Goal: Information Seeking & Learning: Learn about a topic

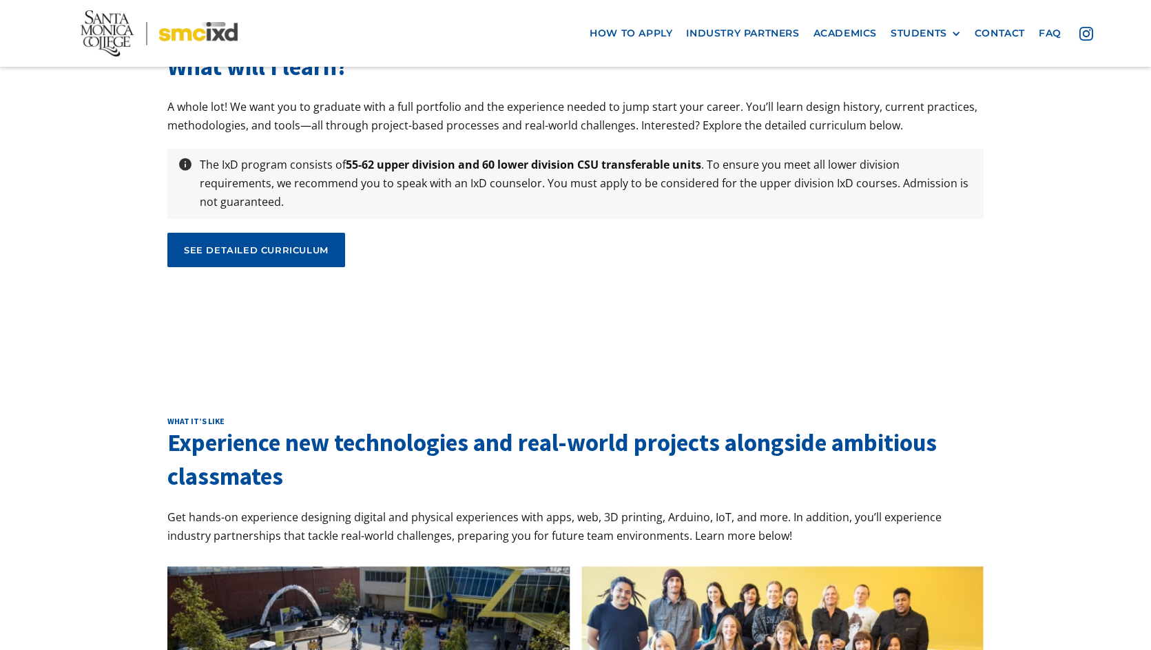
scroll to position [4477, 0]
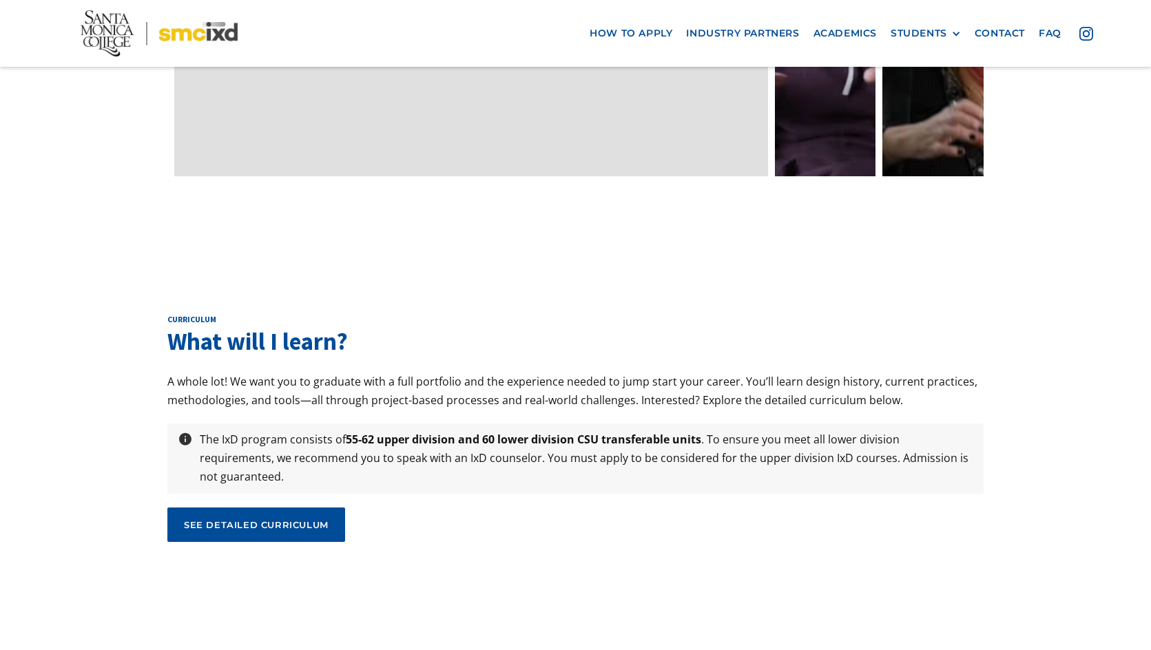
drag, startPoint x: 326, startPoint y: 424, endPoint x: 111, endPoint y: 354, distance: 226.1
click at [96, 335] on div "curriculum What will I learn? A whole lot! We want you to graduate with a full …" at bounding box center [575, 433] width 1151 height 377
drag, startPoint x: 185, startPoint y: 410, endPoint x: 103, endPoint y: 321, distance: 121.3
click at [103, 321] on div "curriculum What will I learn? A whole lot! We want you to graduate with a full …" at bounding box center [575, 433] width 1151 height 377
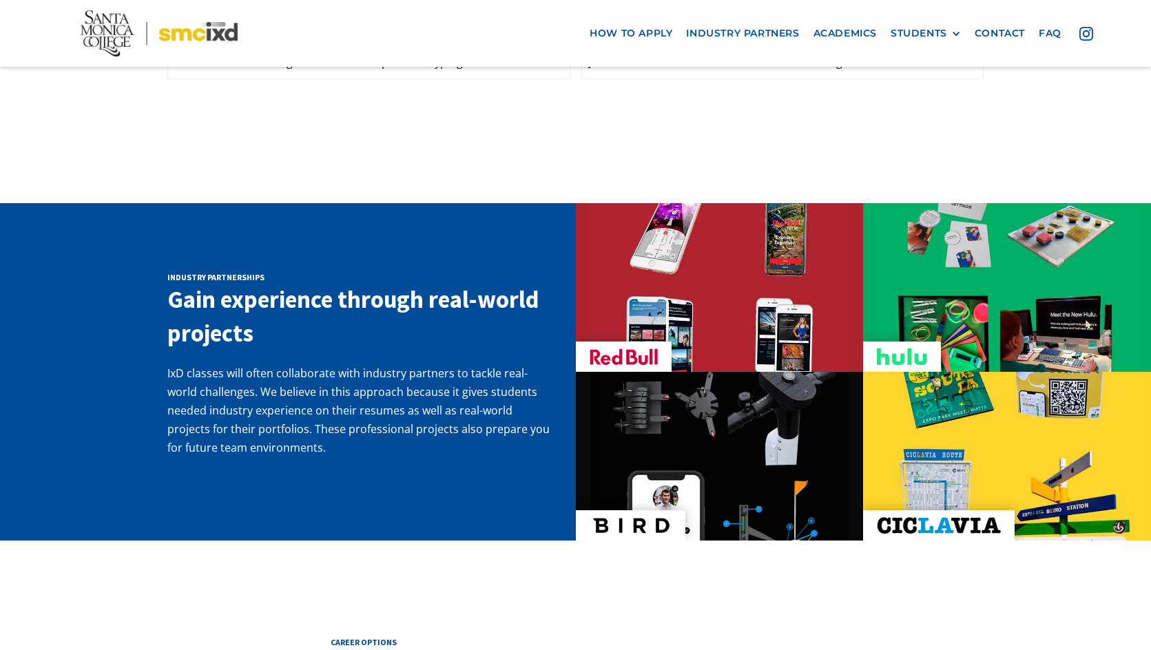
scroll to position [2135, 0]
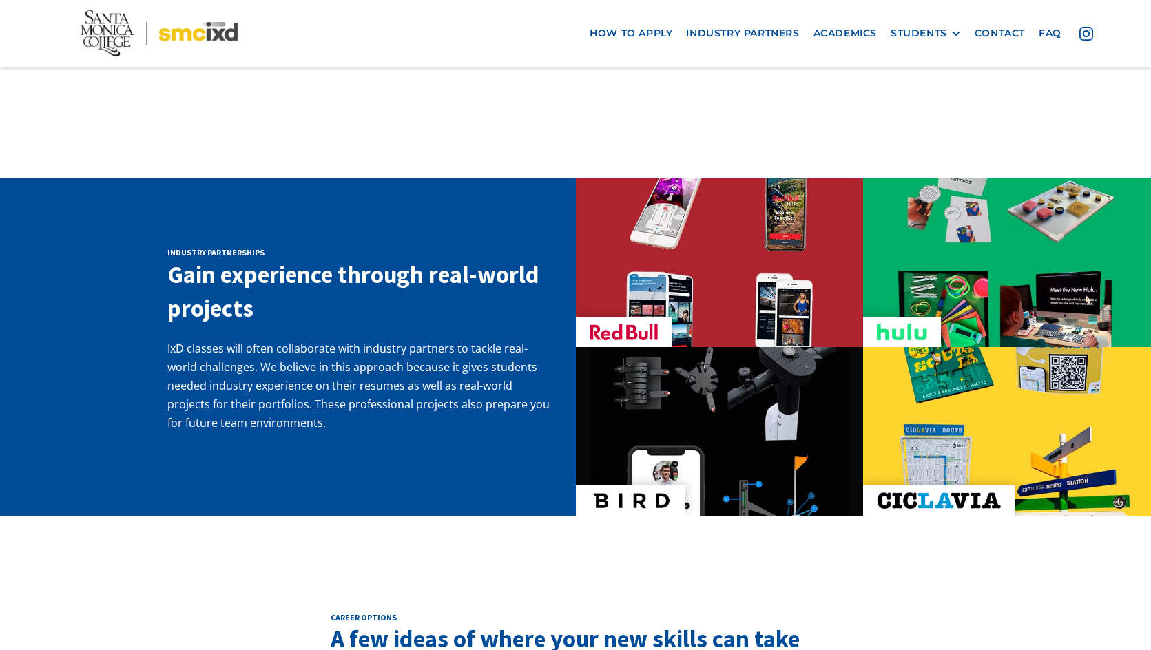
drag, startPoint x: 96, startPoint y: 306, endPoint x: 601, endPoint y: 114, distance: 539.5
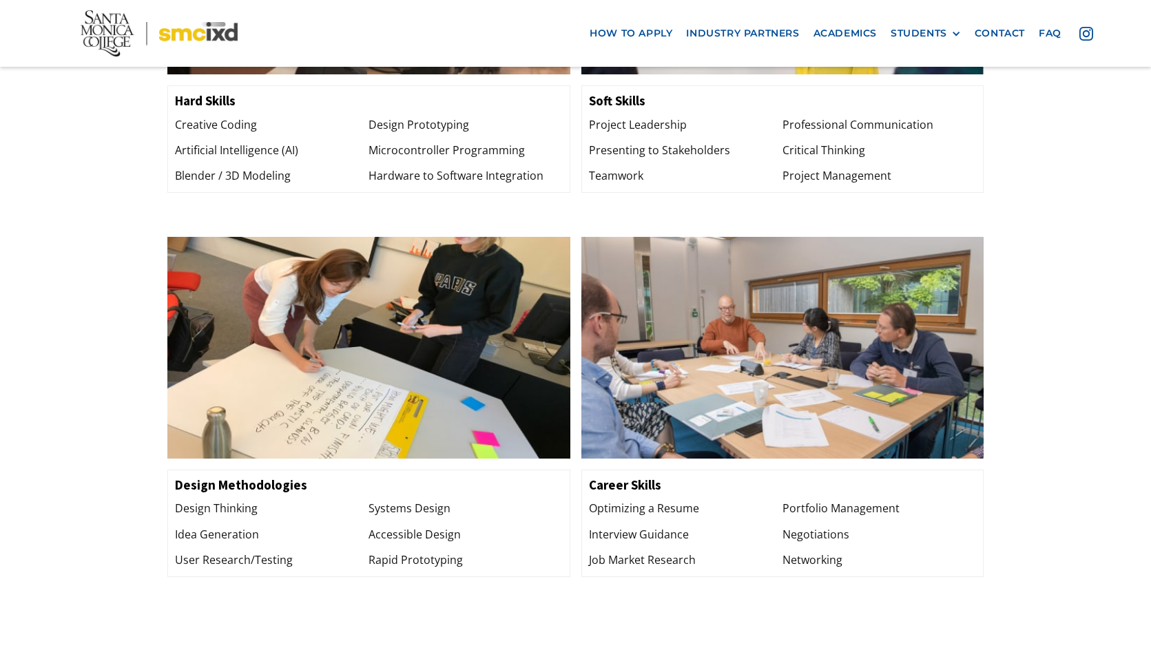
scroll to position [1584, 0]
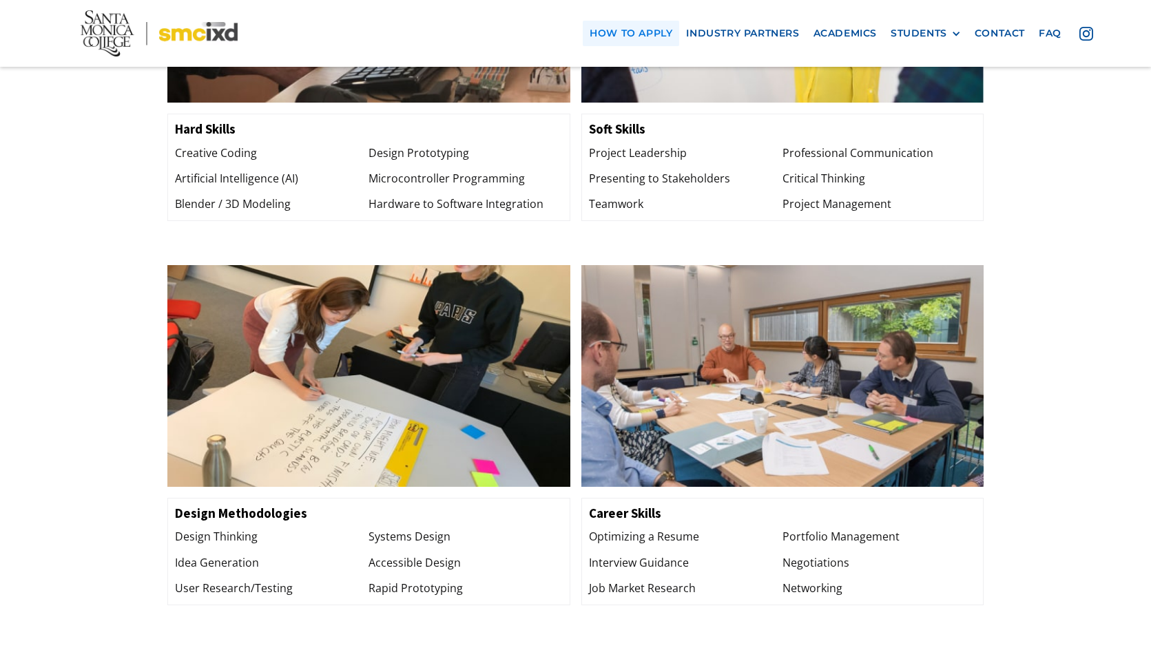
click at [665, 39] on link "how to apply" at bounding box center [631, 33] width 96 height 25
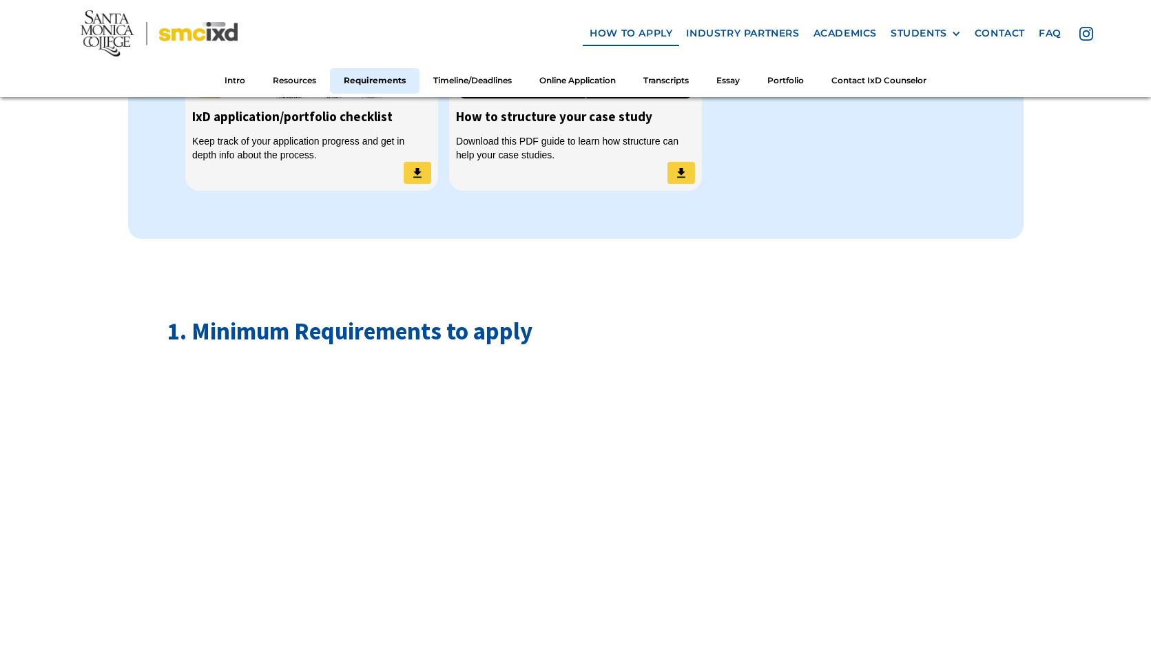
scroll to position [1309, 0]
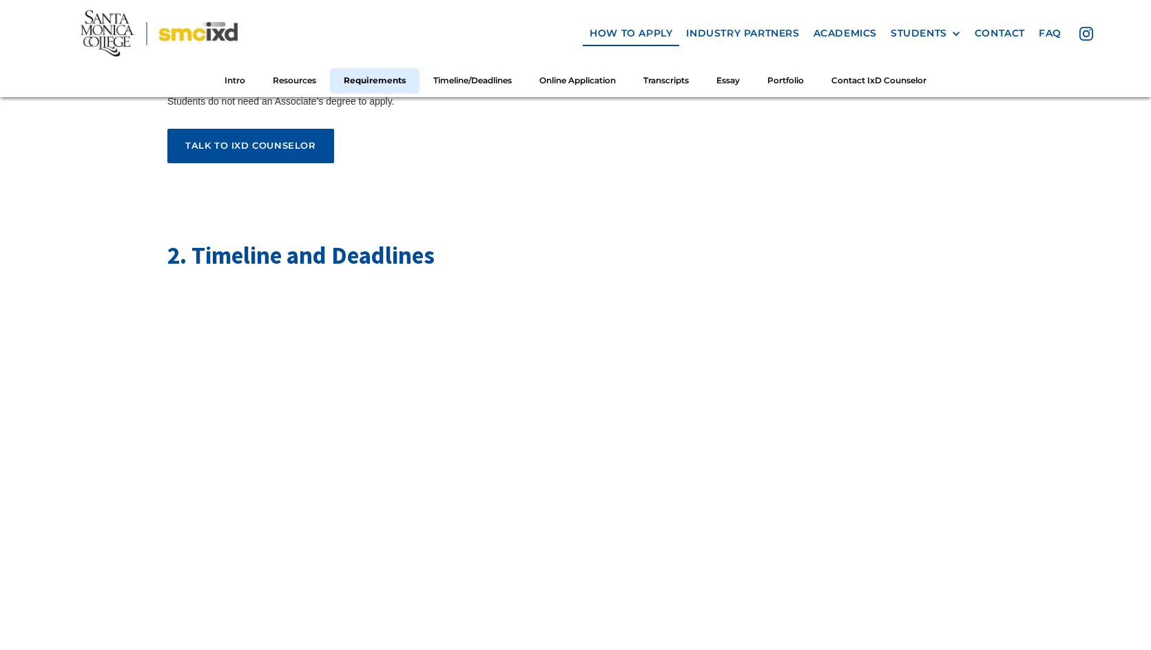
scroll to position [1997, 0]
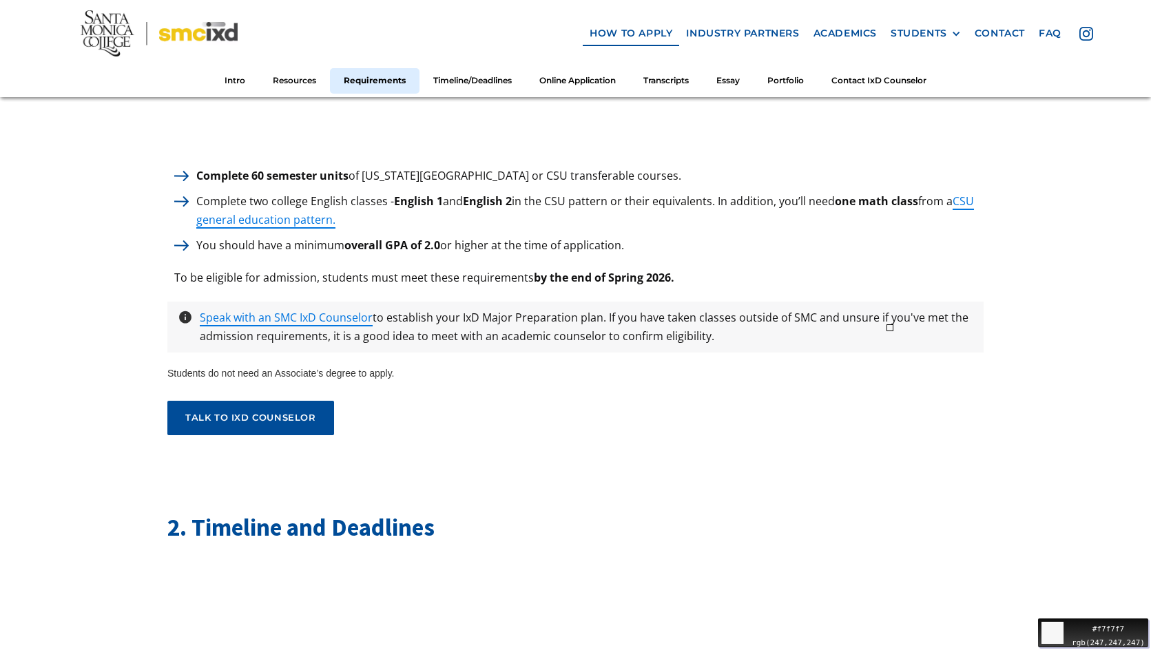
drag, startPoint x: 1083, startPoint y: 258, endPoint x: 1014, endPoint y: 250, distance: 68.7
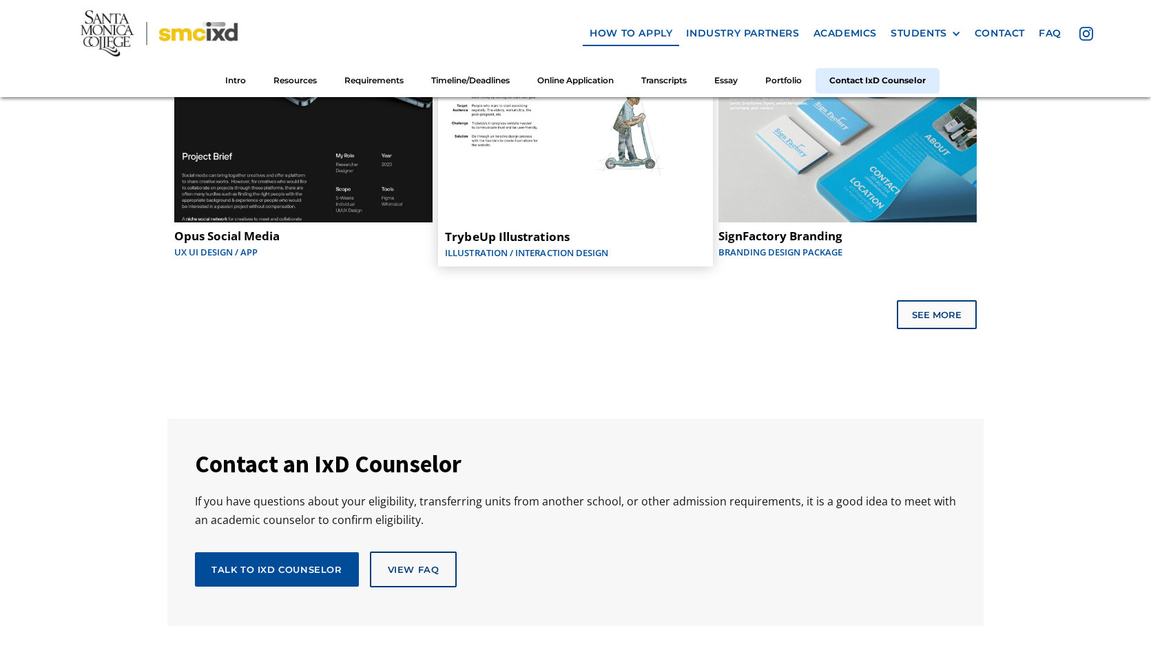
scroll to position [7163, 0]
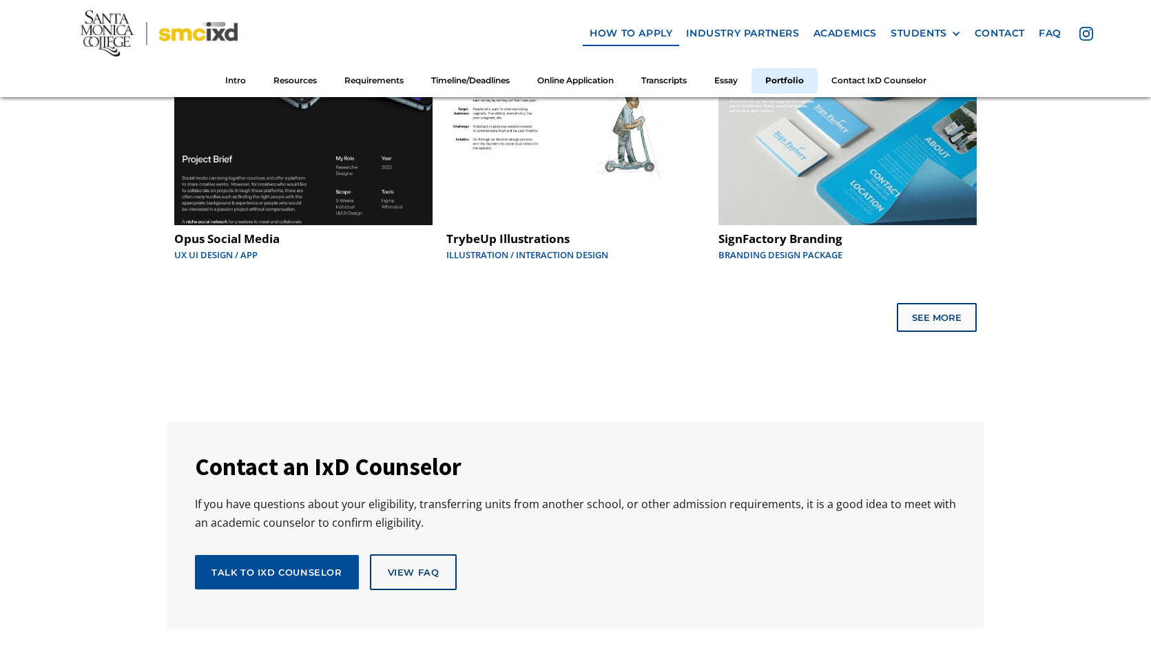
click at [207, 35] on img at bounding box center [159, 33] width 157 height 46
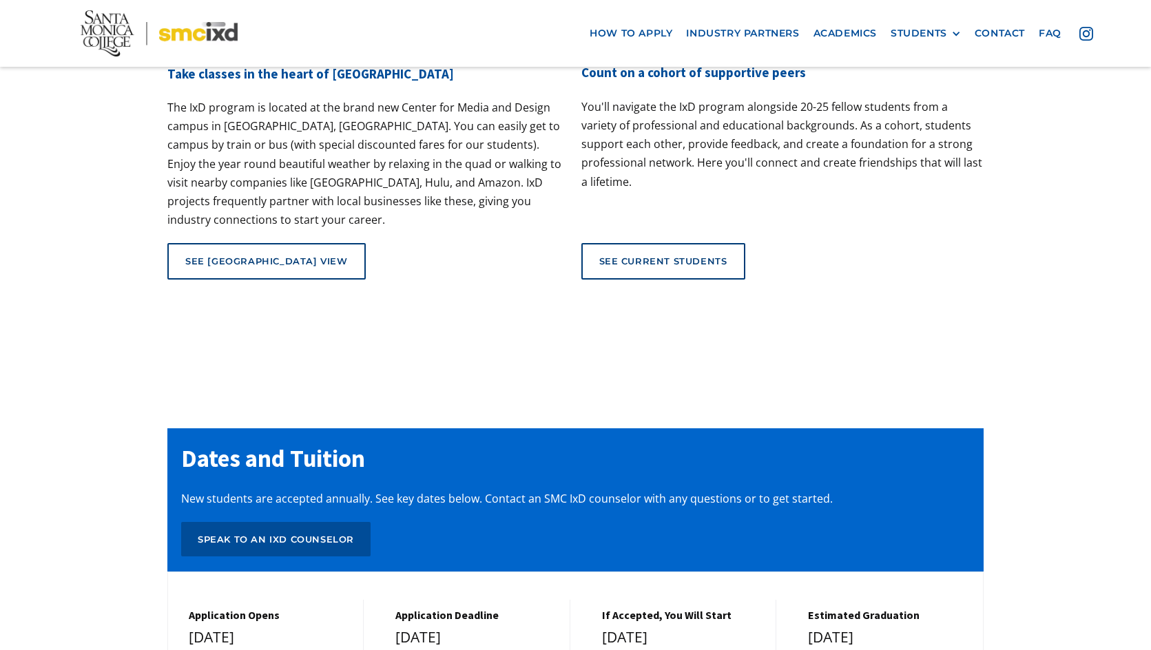
scroll to position [5508, 0]
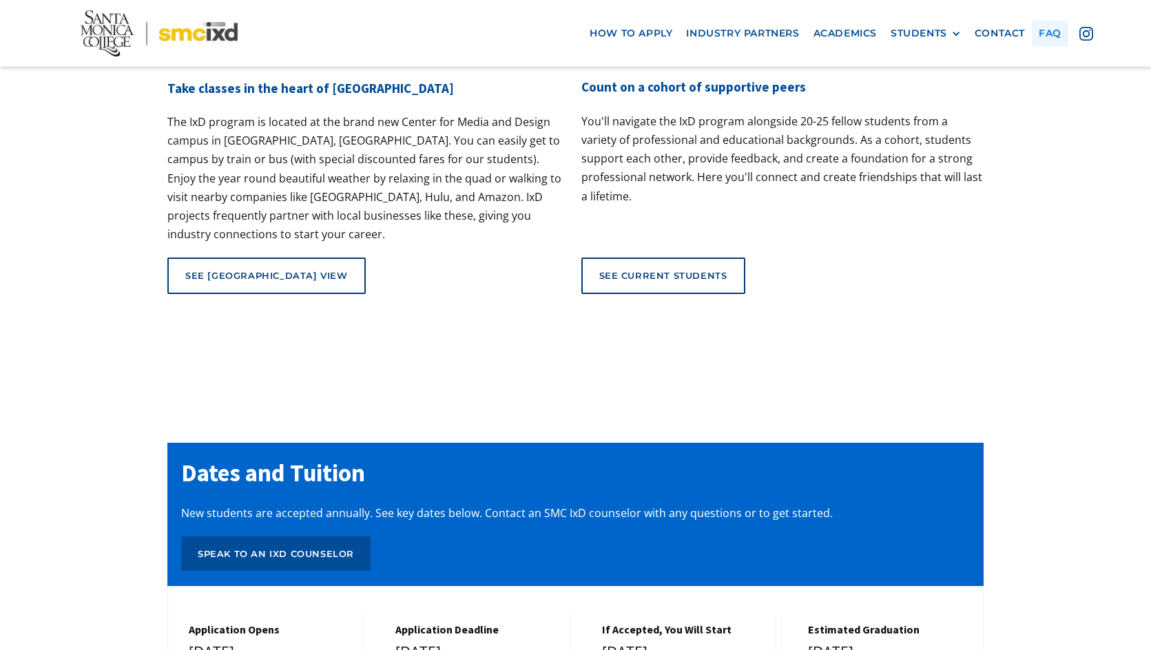
click at [1050, 35] on link "faq" at bounding box center [1050, 33] width 37 height 25
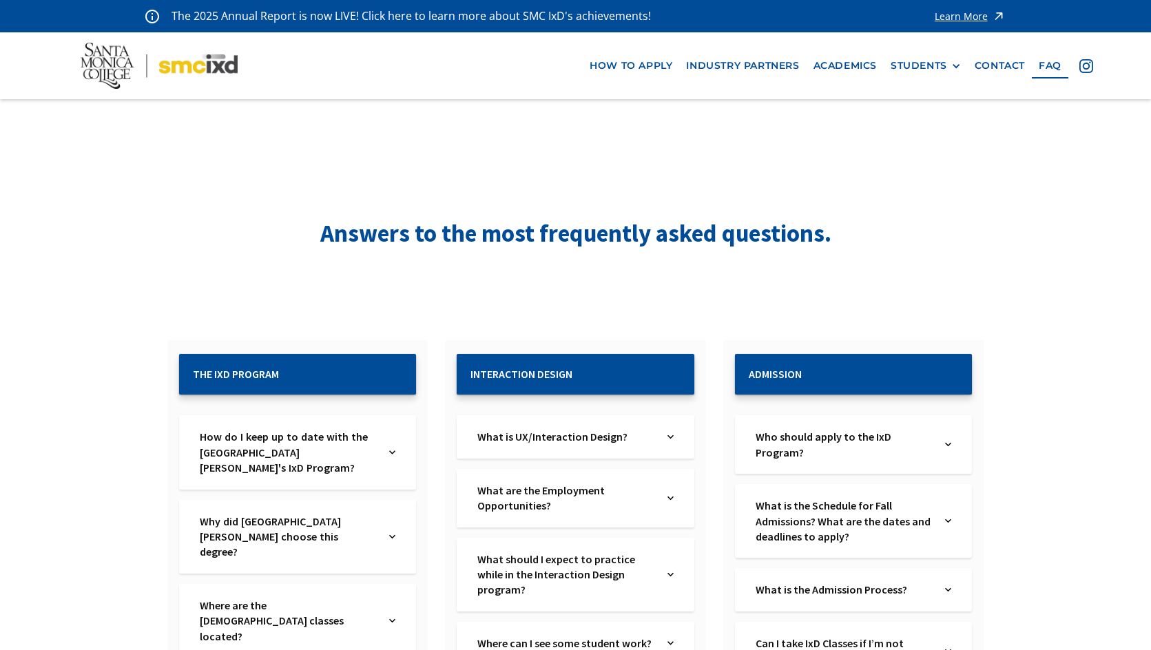
click at [1083, 60] on img at bounding box center [1086, 66] width 14 height 14
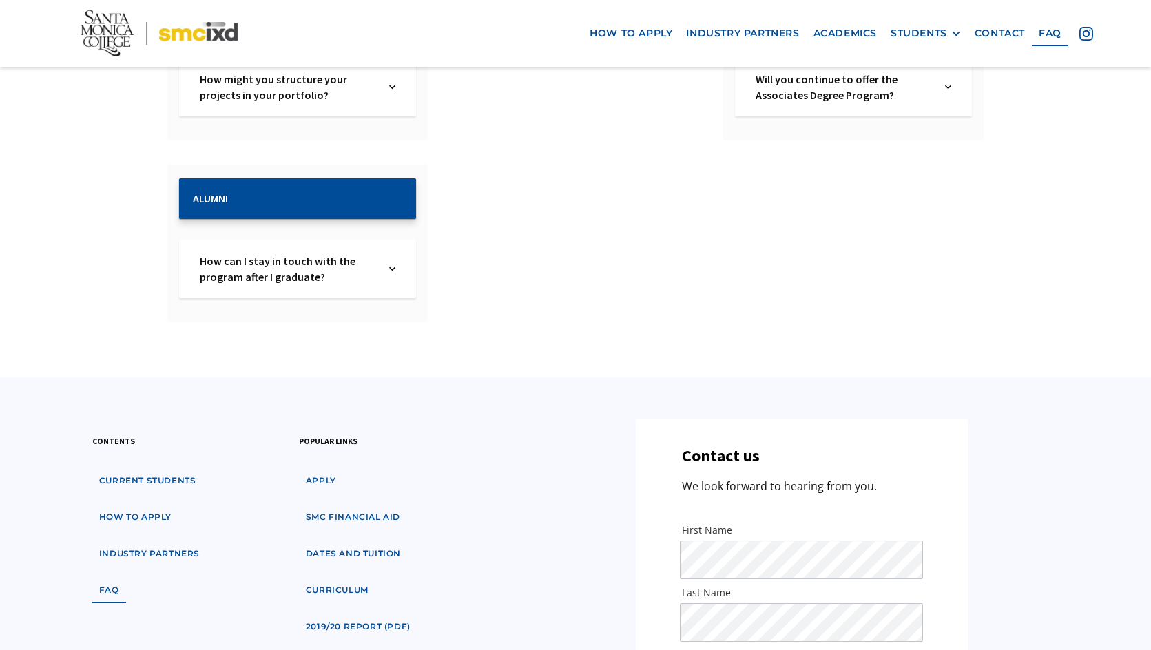
scroll to position [1171, 0]
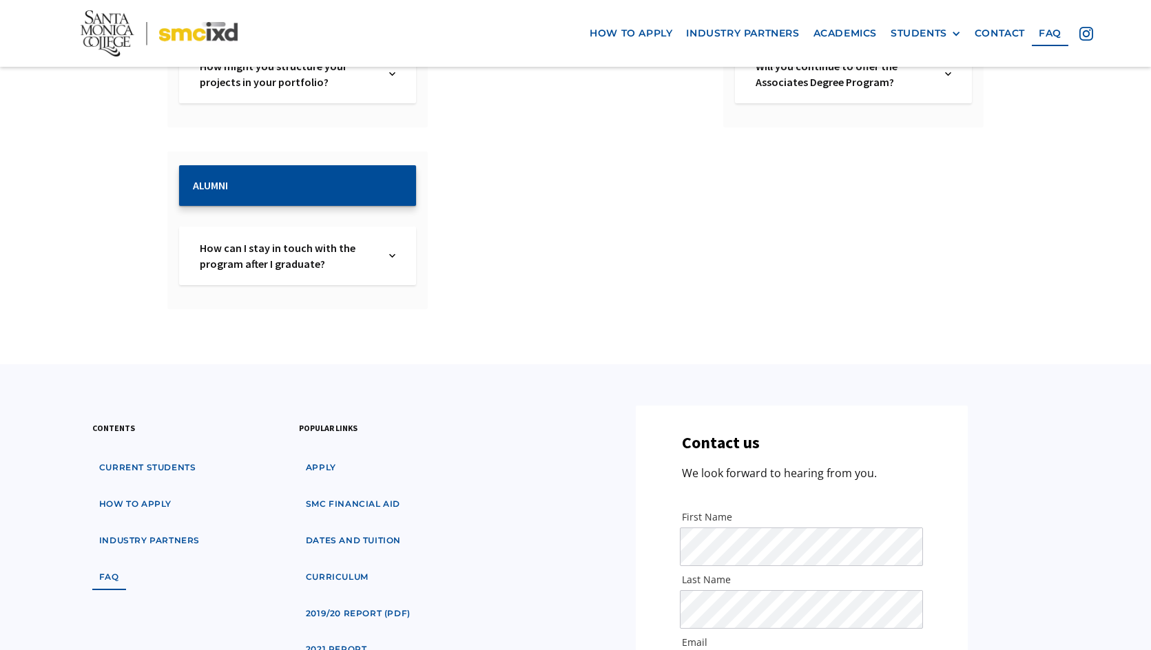
click at [395, 240] on img at bounding box center [392, 255] width 6 height 31
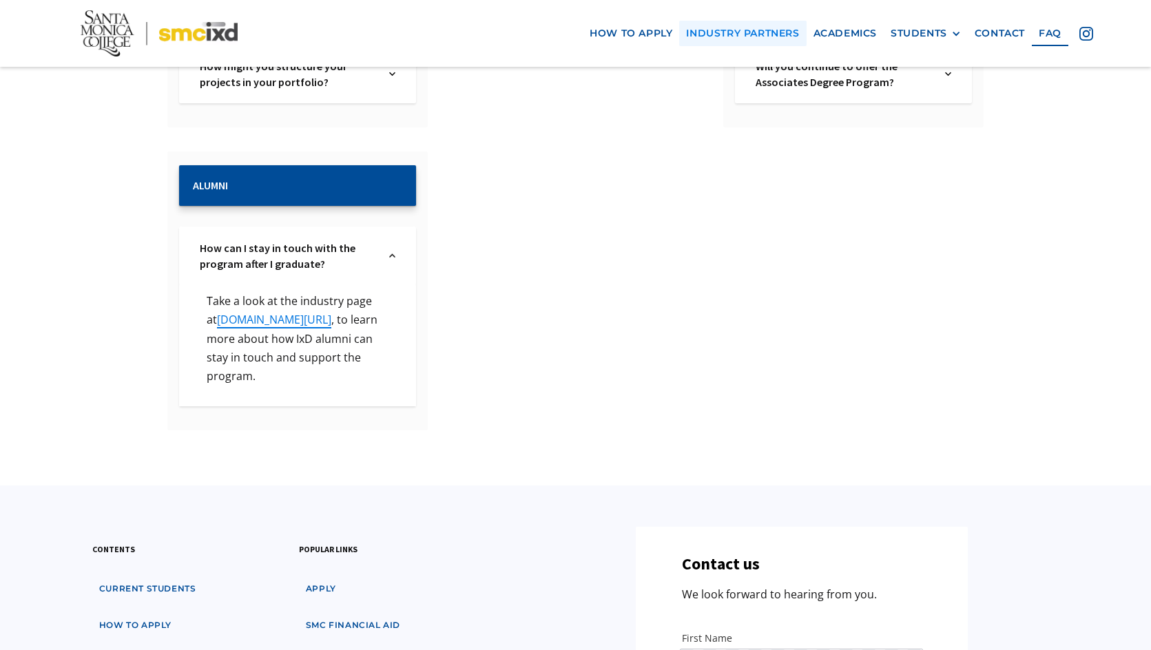
click at [764, 38] on link "industry partners" at bounding box center [742, 33] width 127 height 25
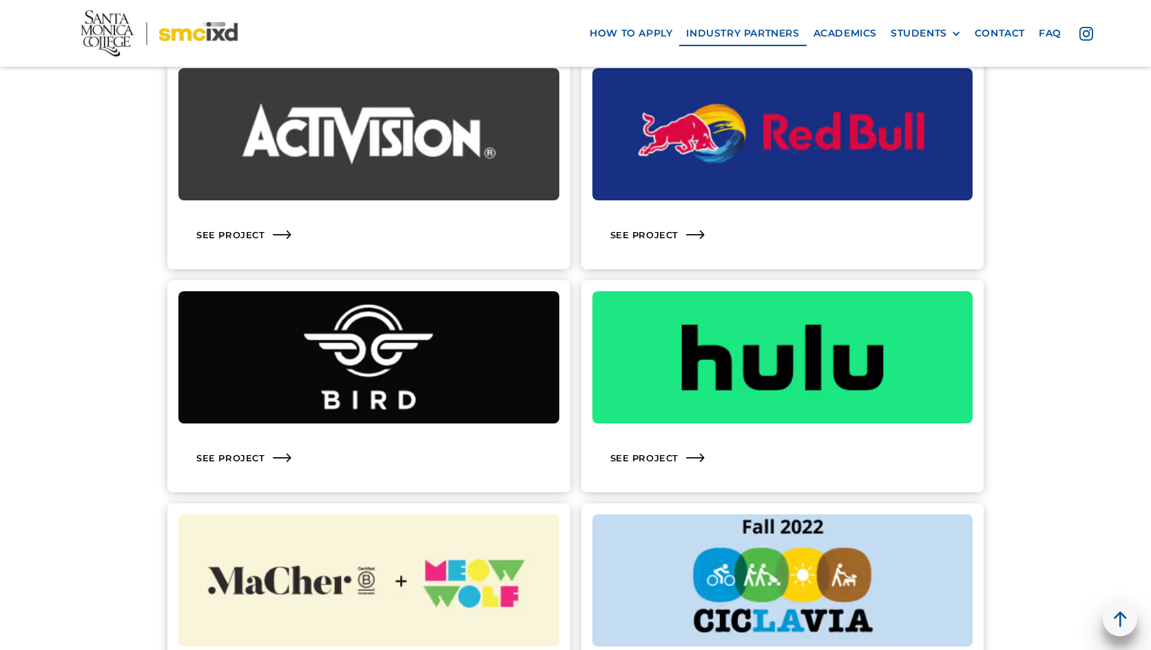
scroll to position [1309, 0]
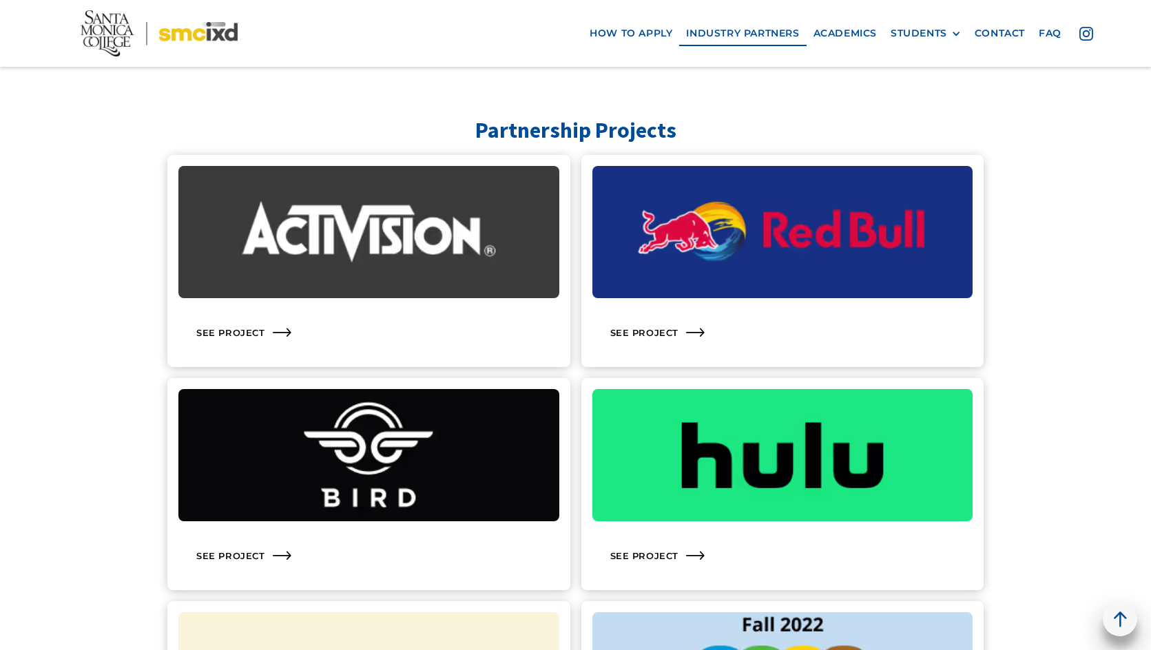
click at [403, 269] on img at bounding box center [368, 232] width 381 height 132
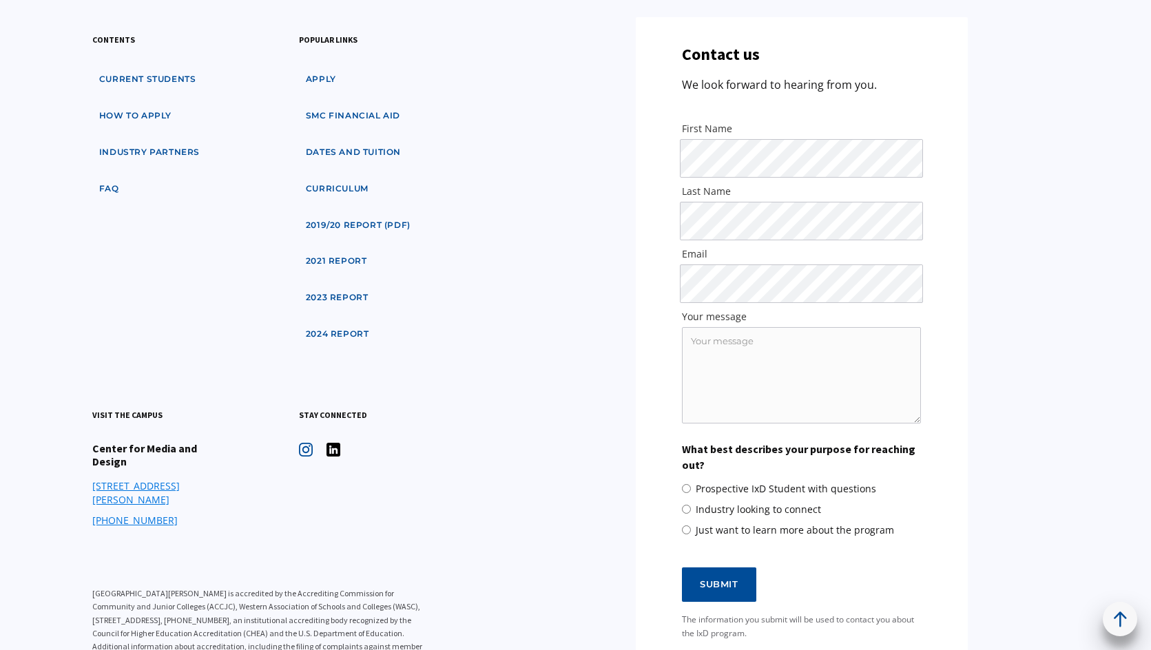
scroll to position [1997, 0]
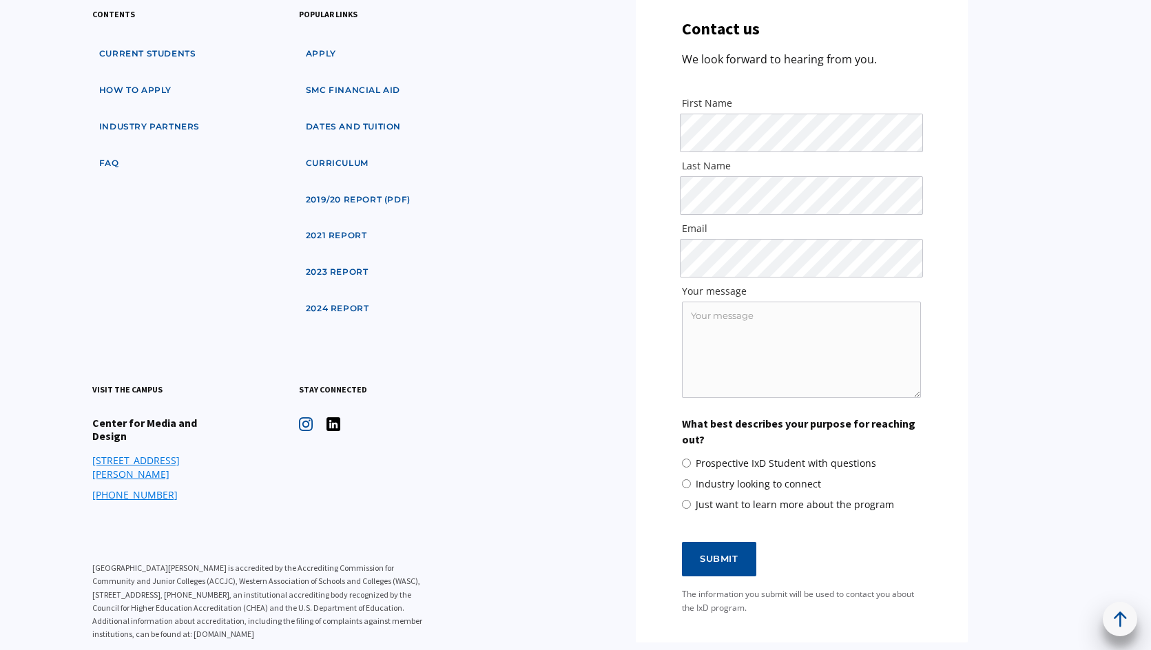
click at [333, 422] on img at bounding box center [333, 424] width 14 height 14
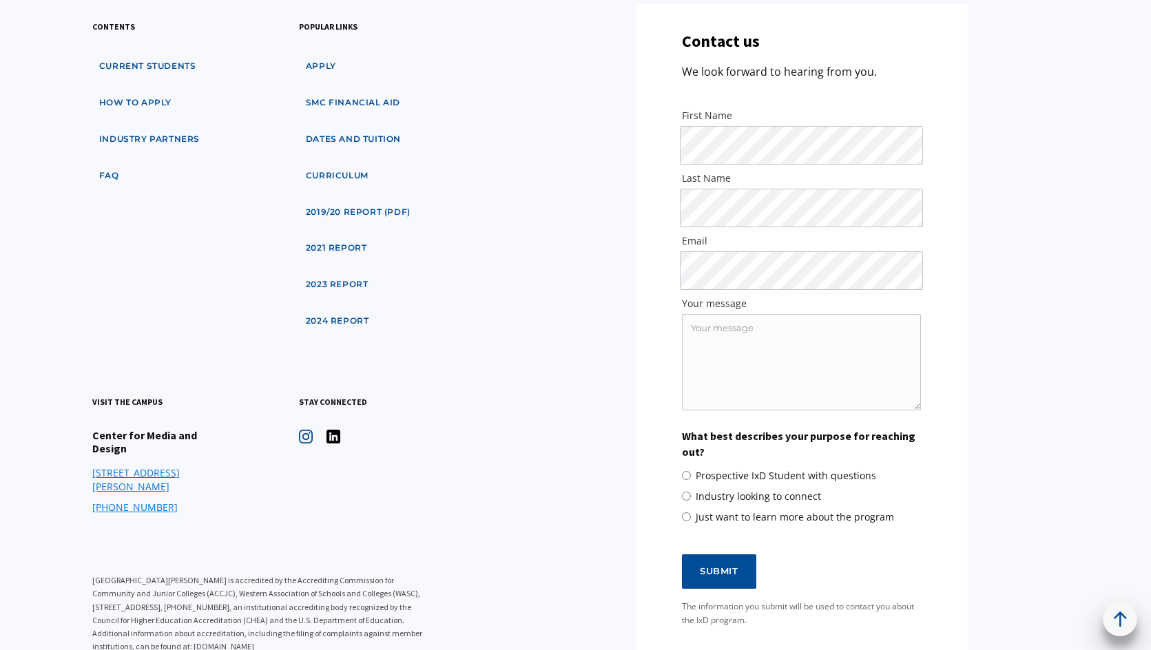
scroll to position [2061, 0]
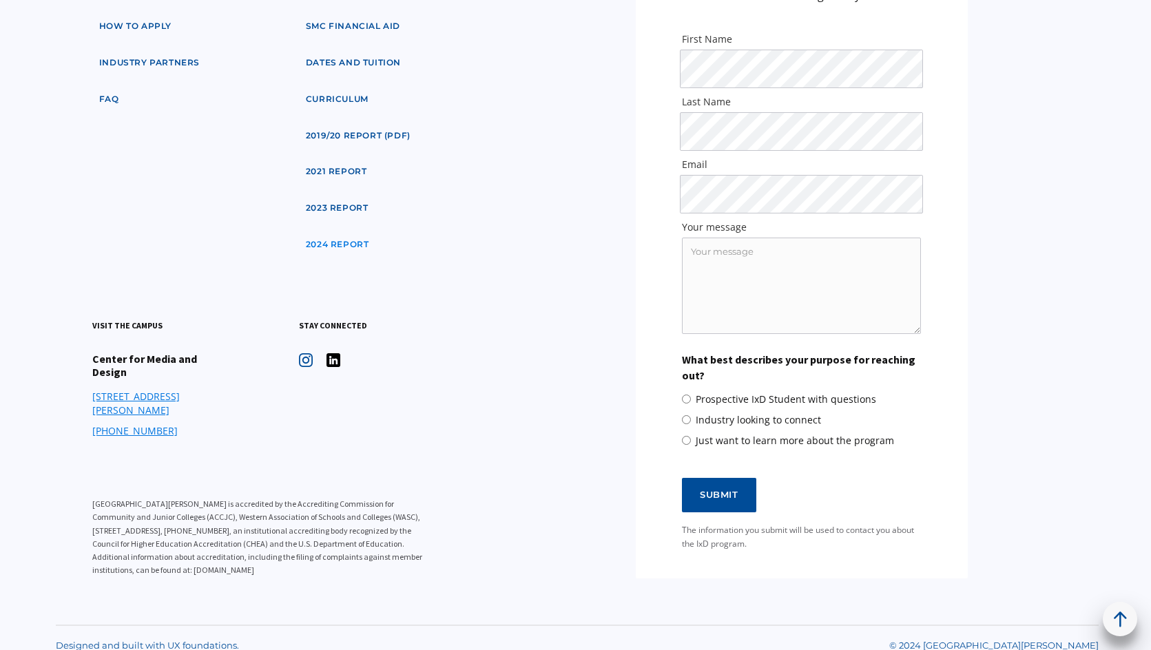
click at [320, 242] on link "2024 Report" at bounding box center [337, 244] width 77 height 25
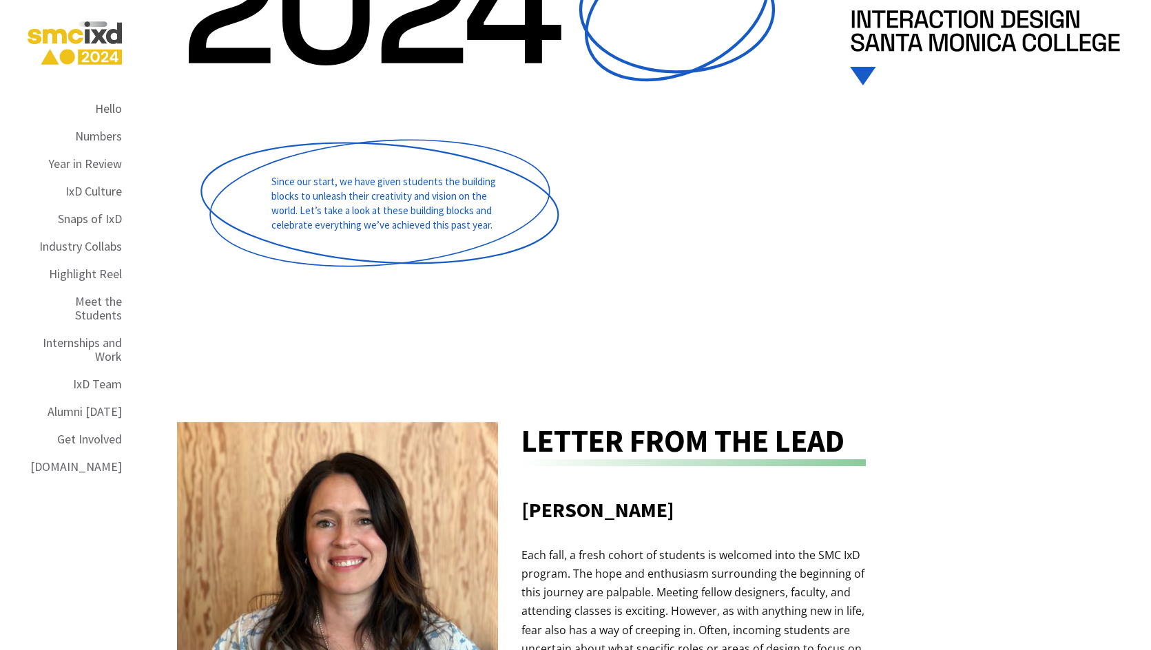
scroll to position [413, 0]
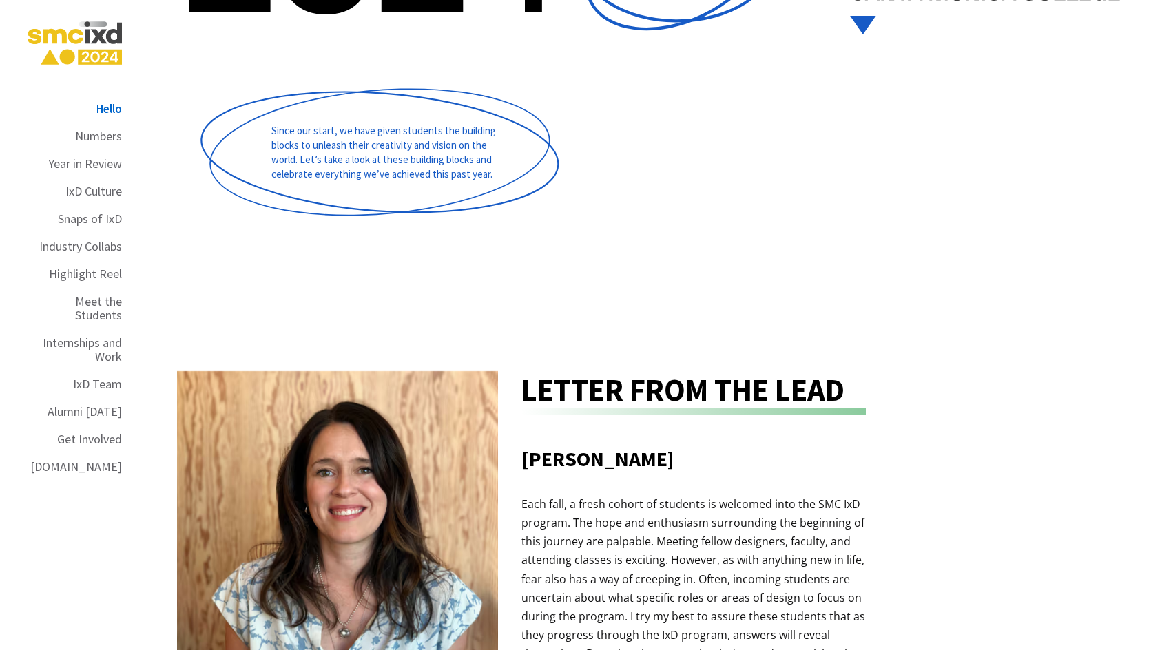
click at [744, 239] on section "Since our start, we have given students the building blocks to unleash their cr…" at bounding box center [649, 152] width 1001 height 190
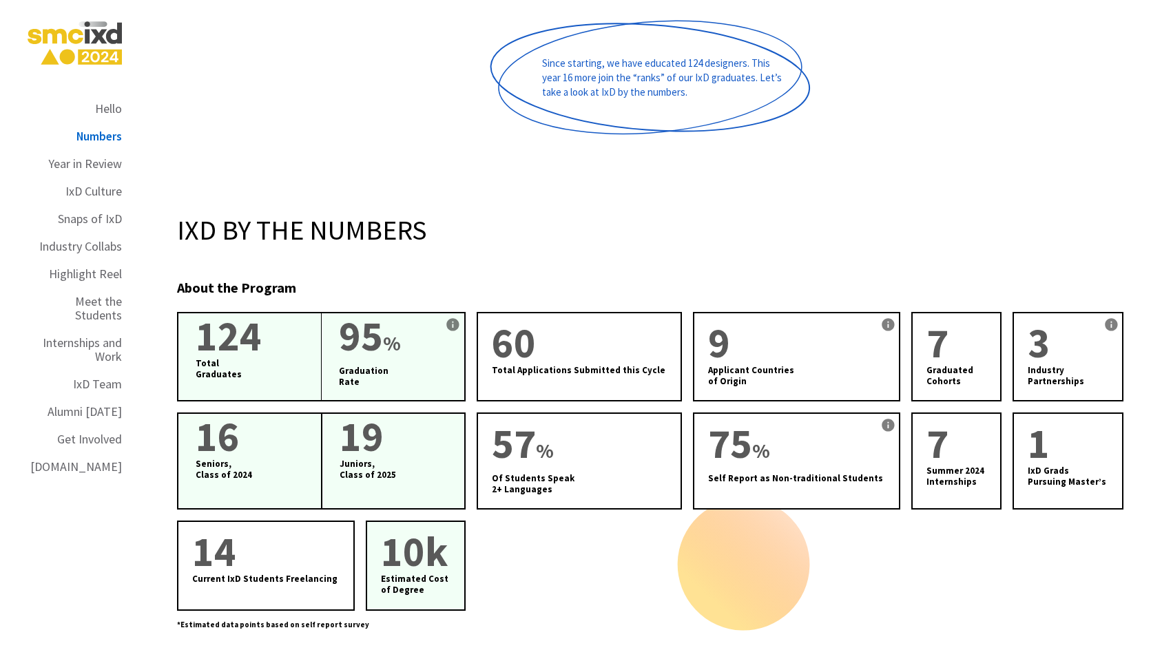
scroll to position [1997, 0]
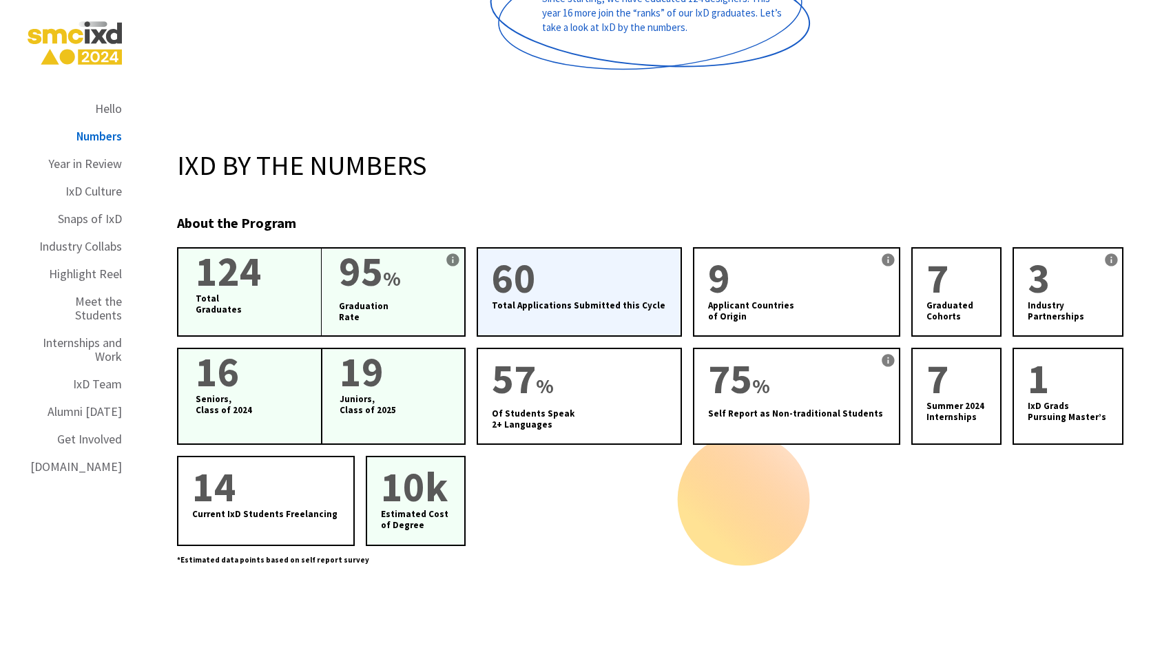
click at [614, 247] on div "60 Total Applications Submitted this Cycle" at bounding box center [580, 292] width 206 height 90
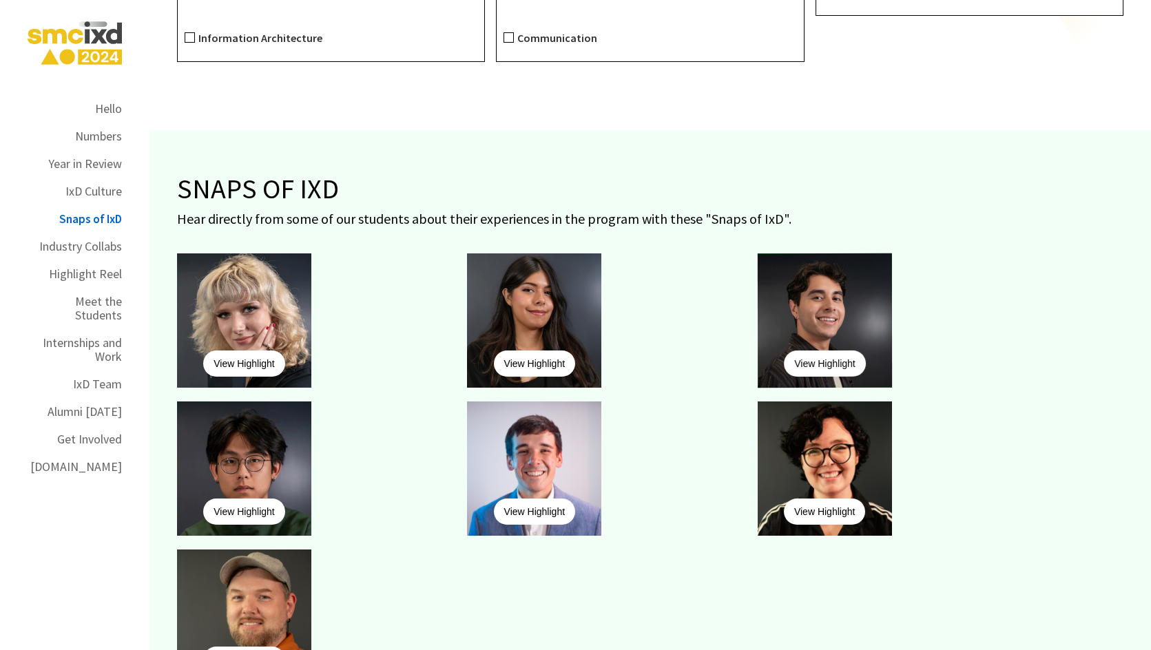
scroll to position [5579, 0]
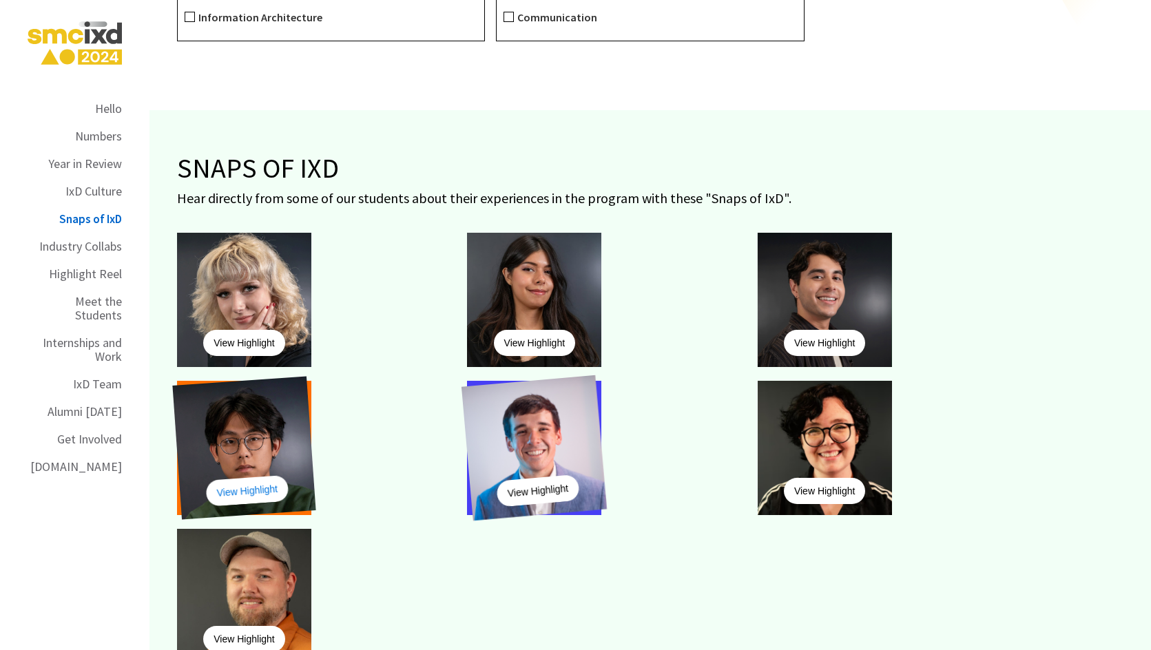
click at [250, 475] on link "View Highlight" at bounding box center [246, 491] width 83 height 32
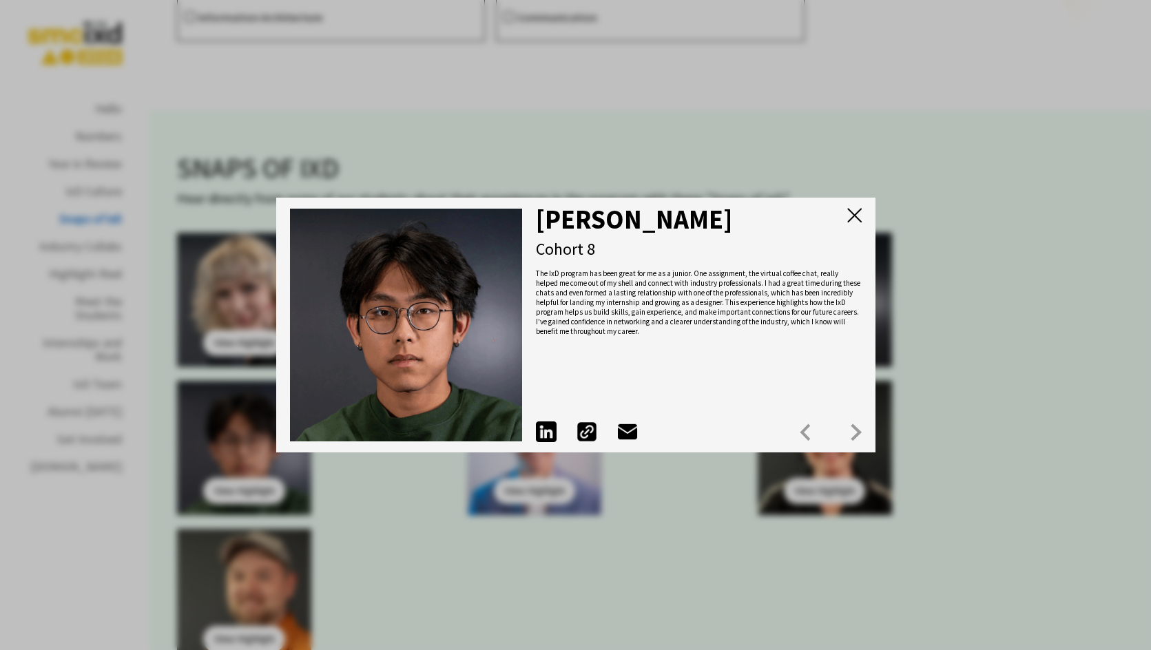
click at [861, 427] on img at bounding box center [856, 432] width 10 height 17
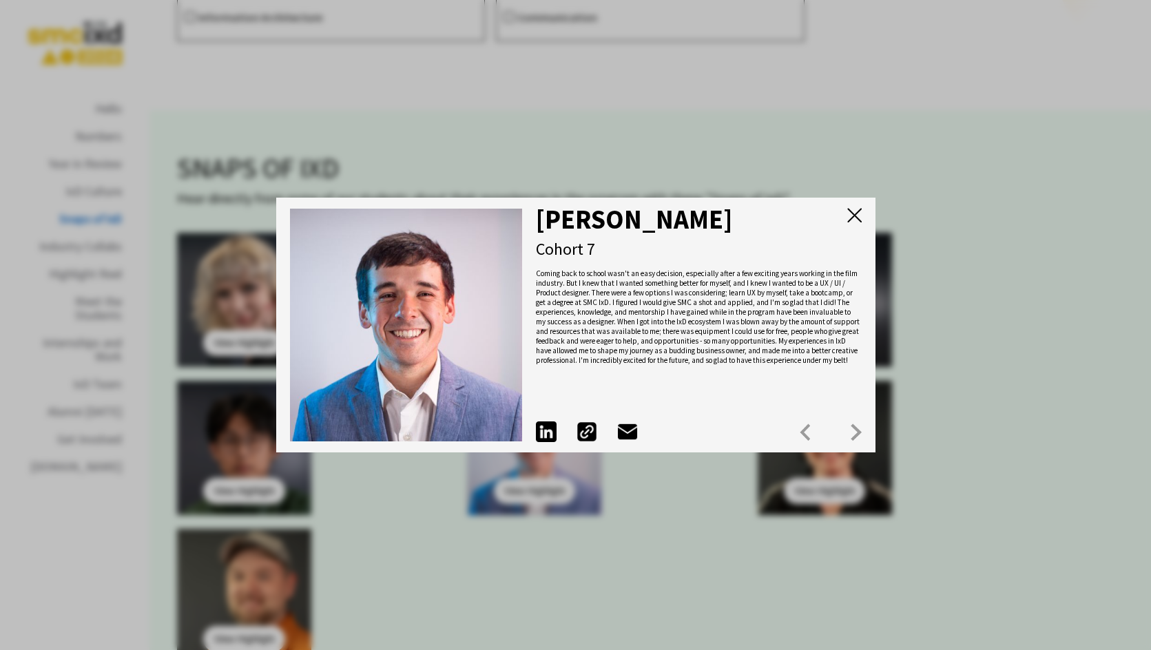
click at [861, 427] on img at bounding box center [856, 432] width 10 height 17
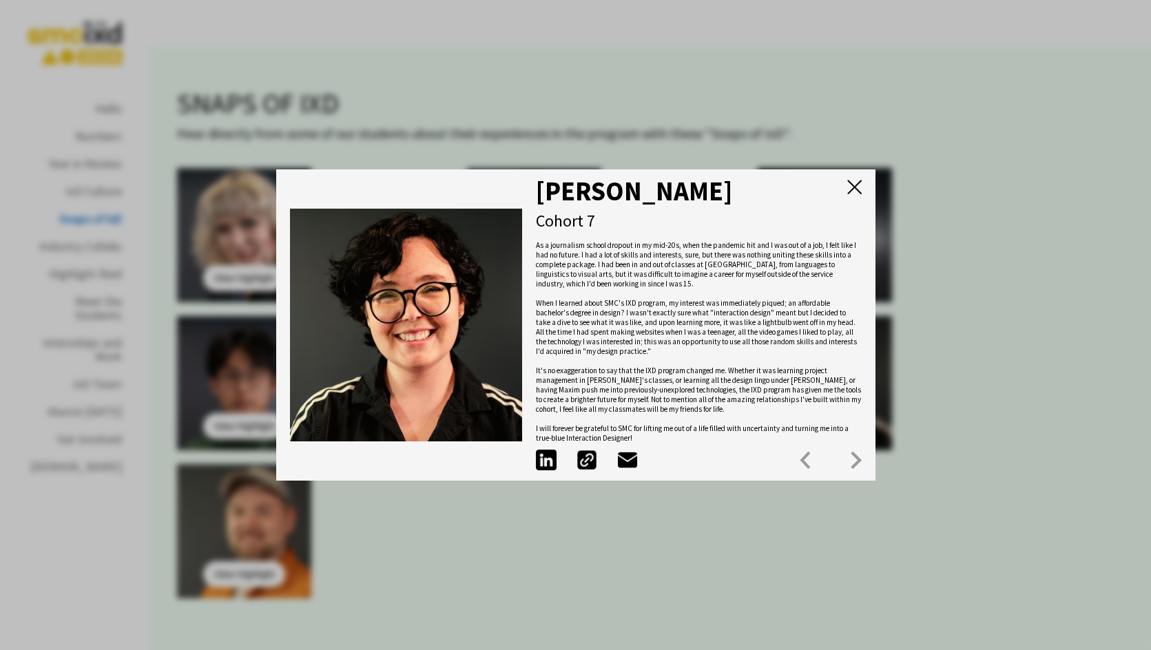
scroll to position [5647, 0]
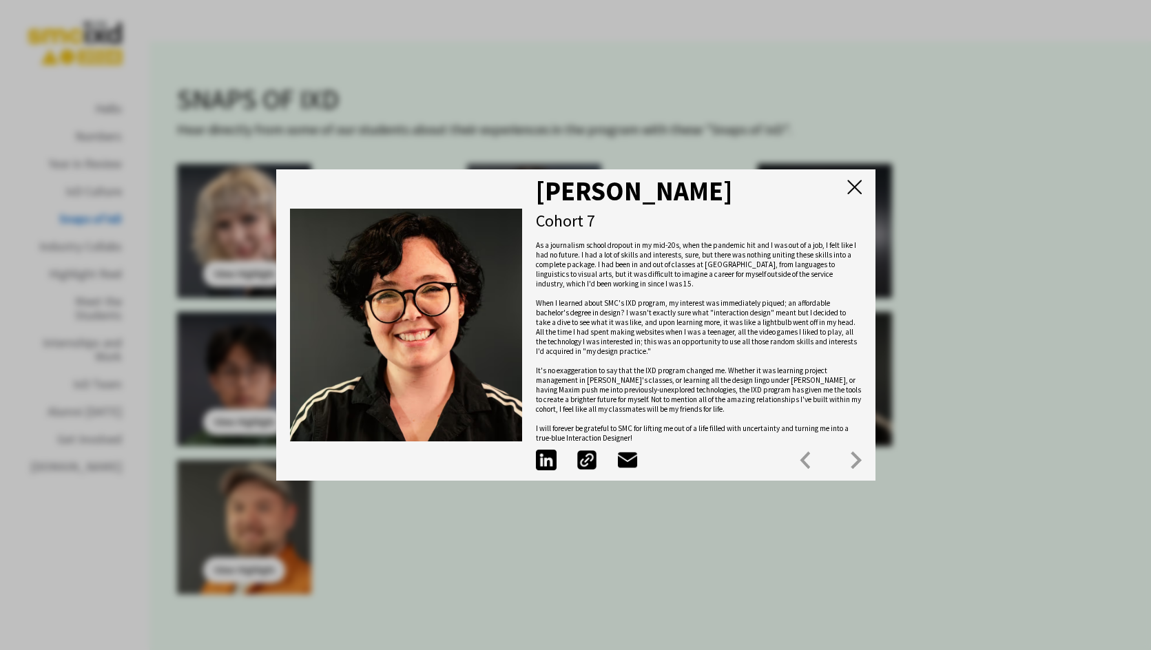
click at [860, 183] on img at bounding box center [854, 187] width 14 height 14
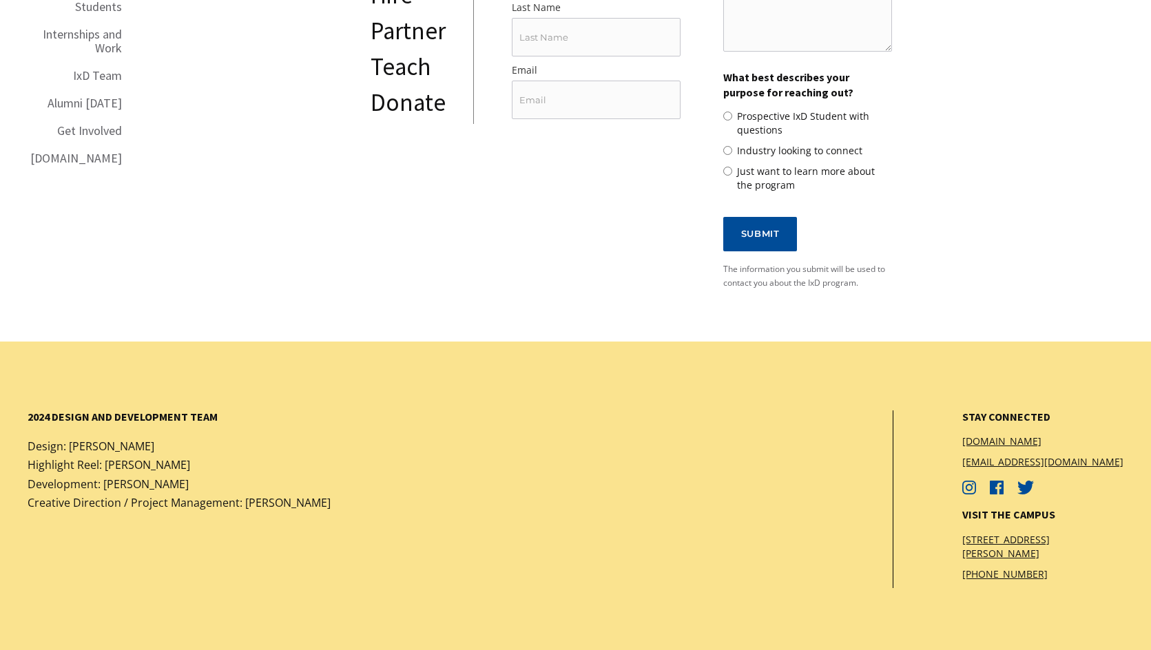
scroll to position [11868, 0]
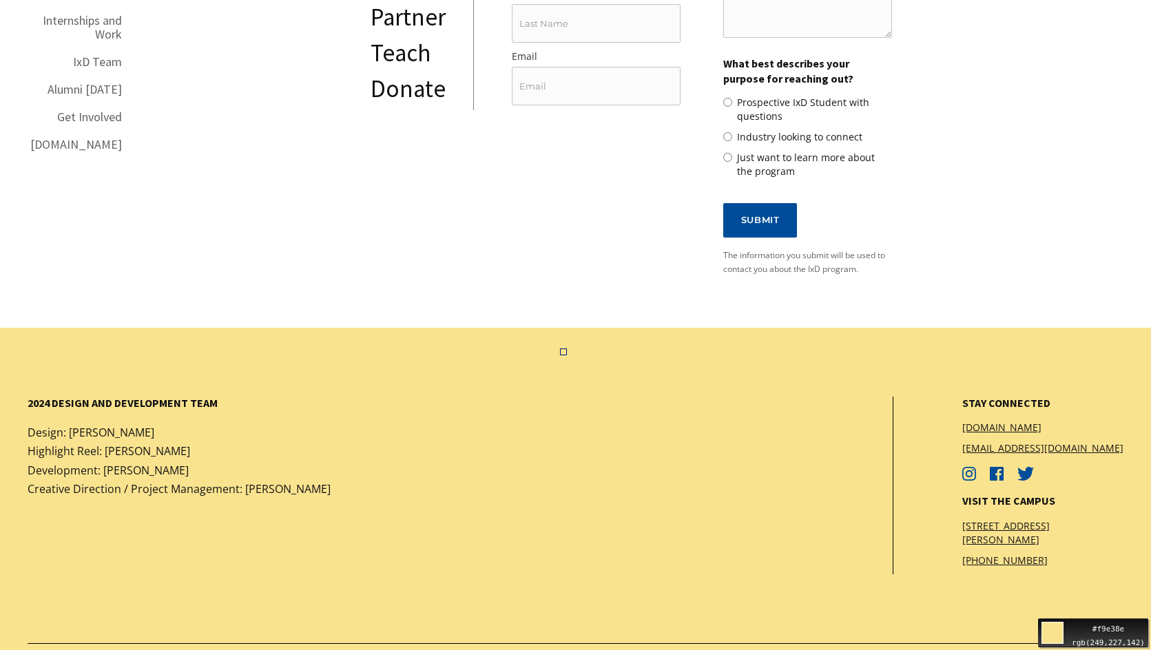
click at [413, 328] on div "2024 design and development team Design: Celia Choi Highlight Reel: Antonio Ren…" at bounding box center [575, 534] width 1151 height 412
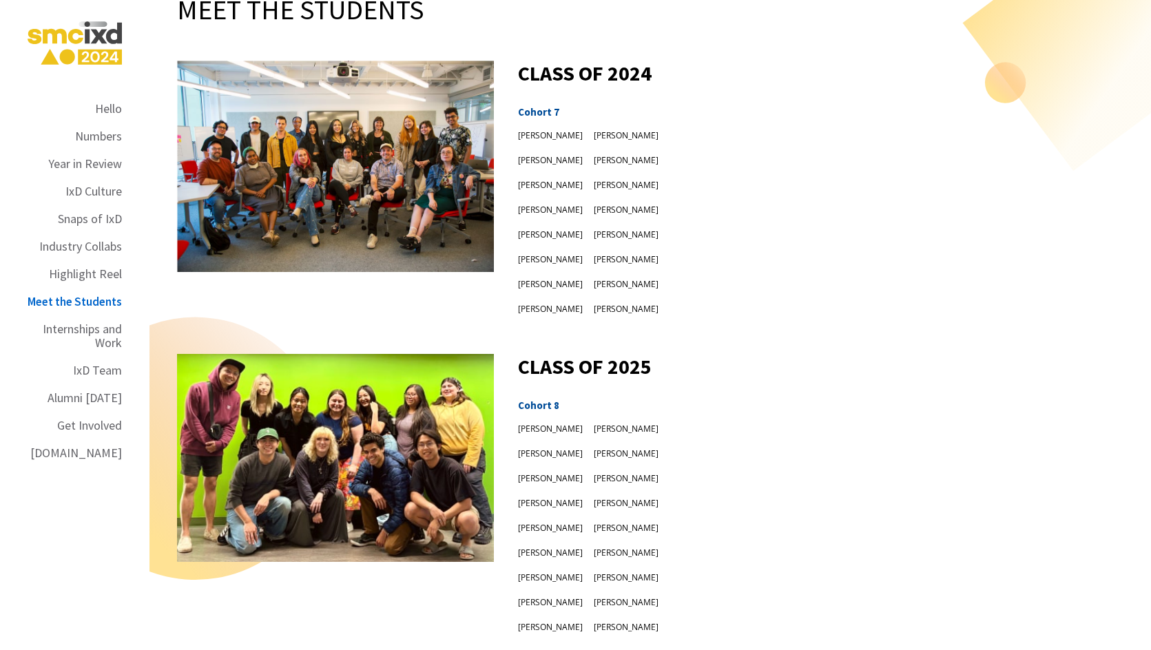
scroll to position [8907, 0]
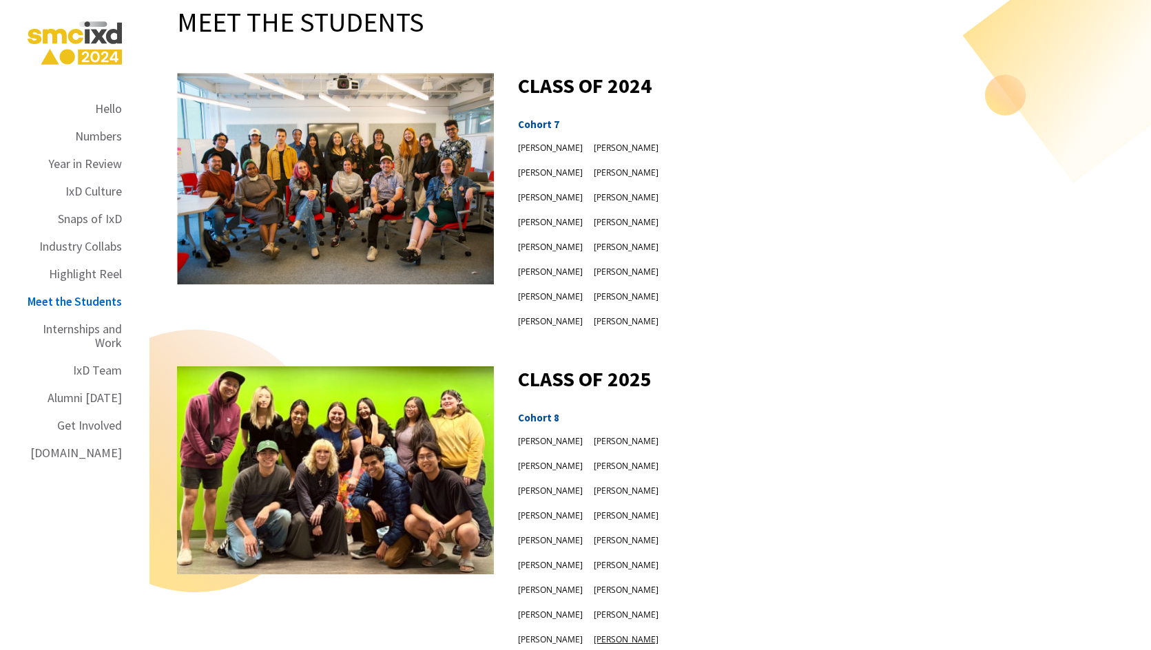
click at [614, 633] on div "[PERSON_NAME]" at bounding box center [626, 640] width 65 height 14
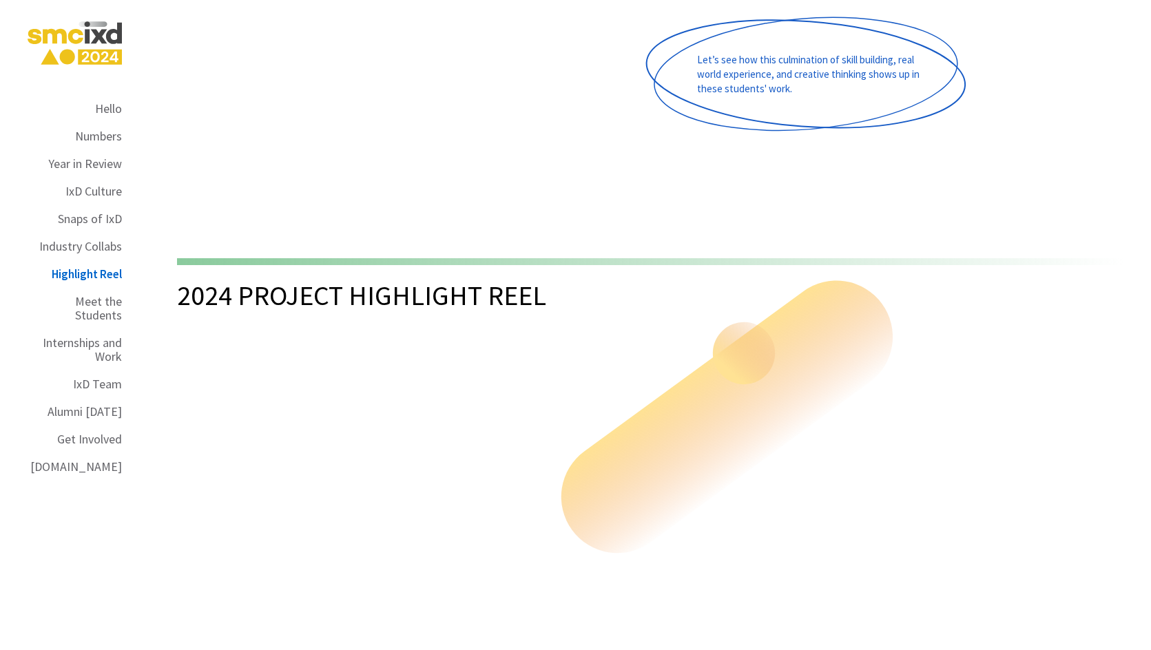
scroll to position [7874, 0]
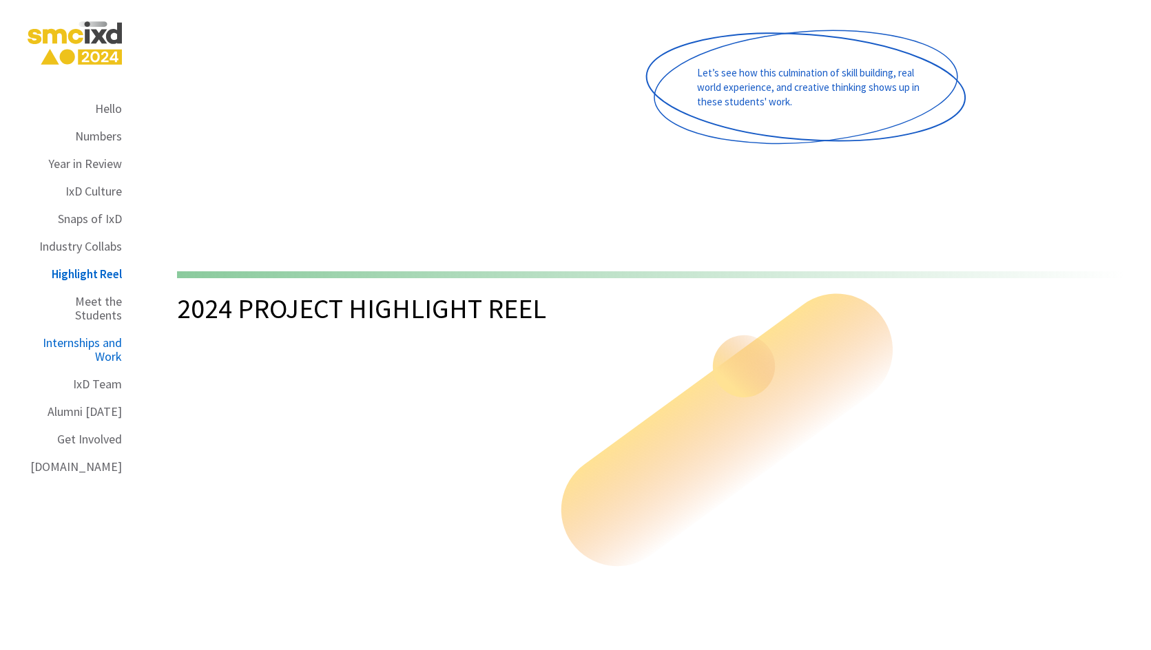
click at [116, 336] on div "Internships and Work" at bounding box center [75, 350] width 94 height 28
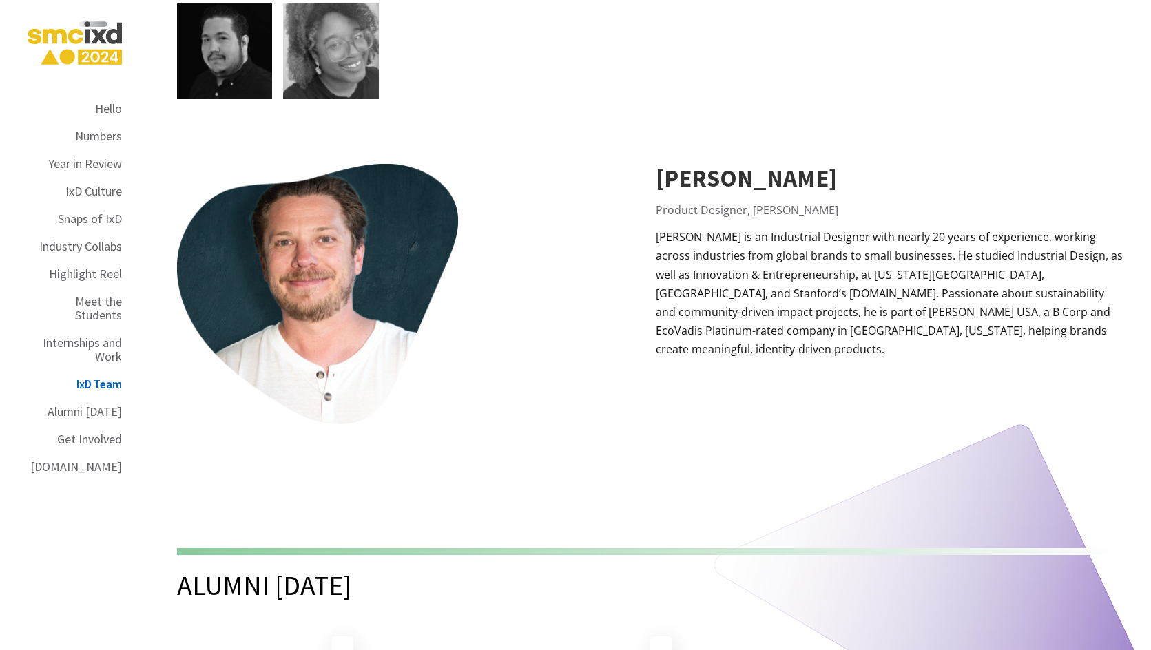
scroll to position [10773, 0]
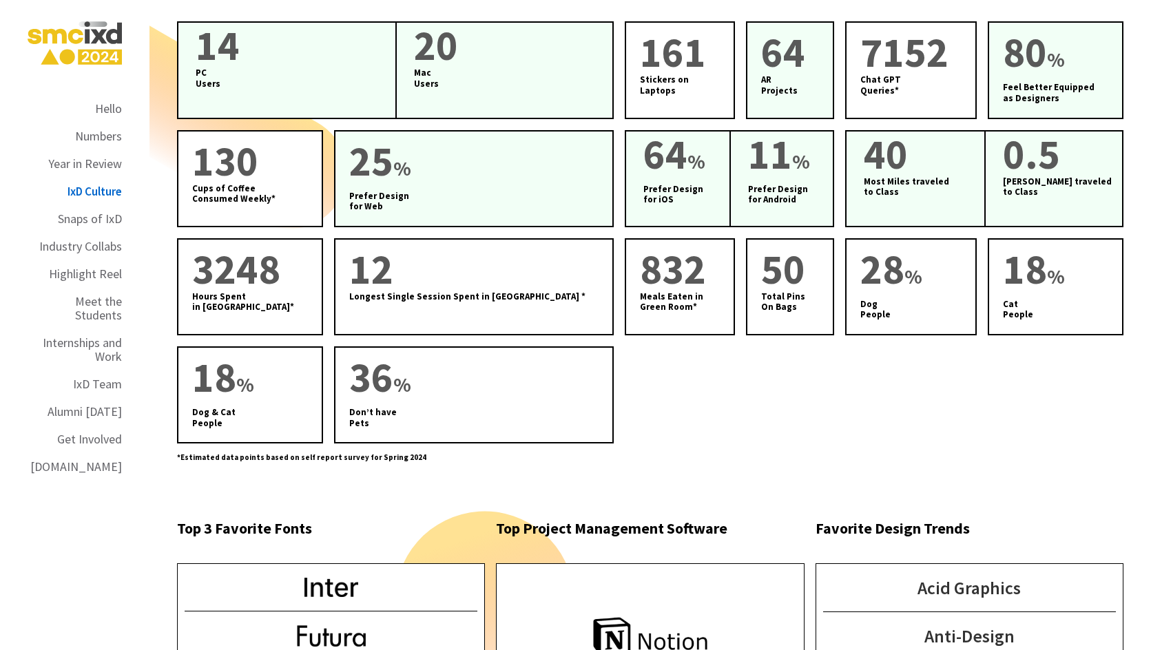
click at [88, 32] on img at bounding box center [75, 43] width 94 height 49
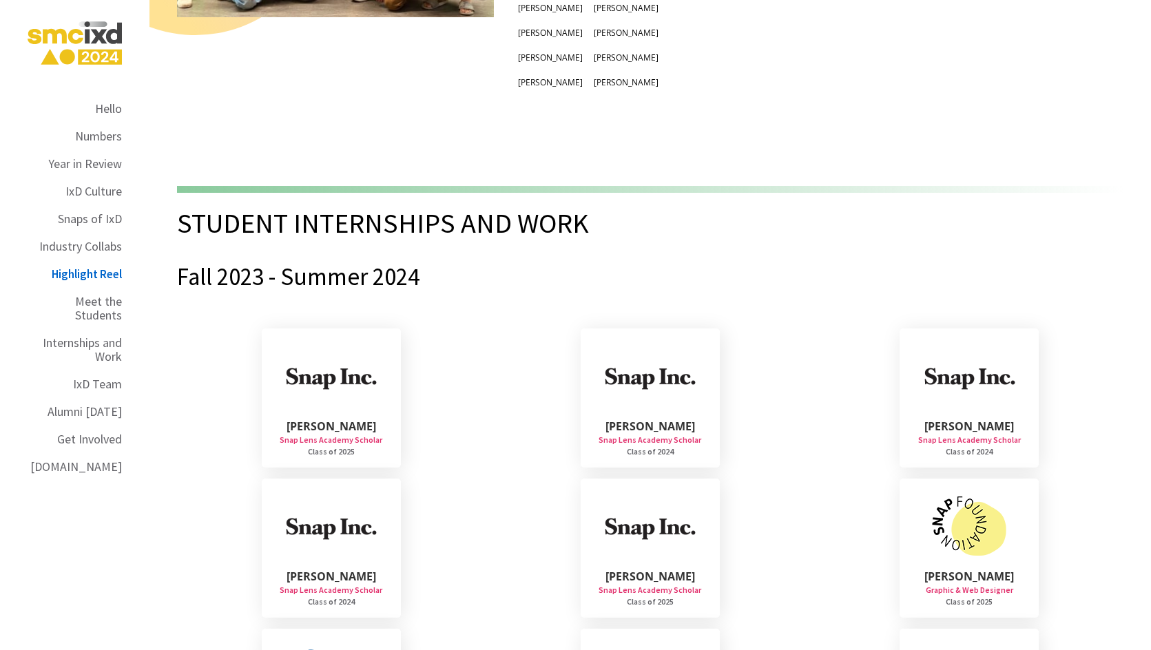
scroll to position [7874, 0]
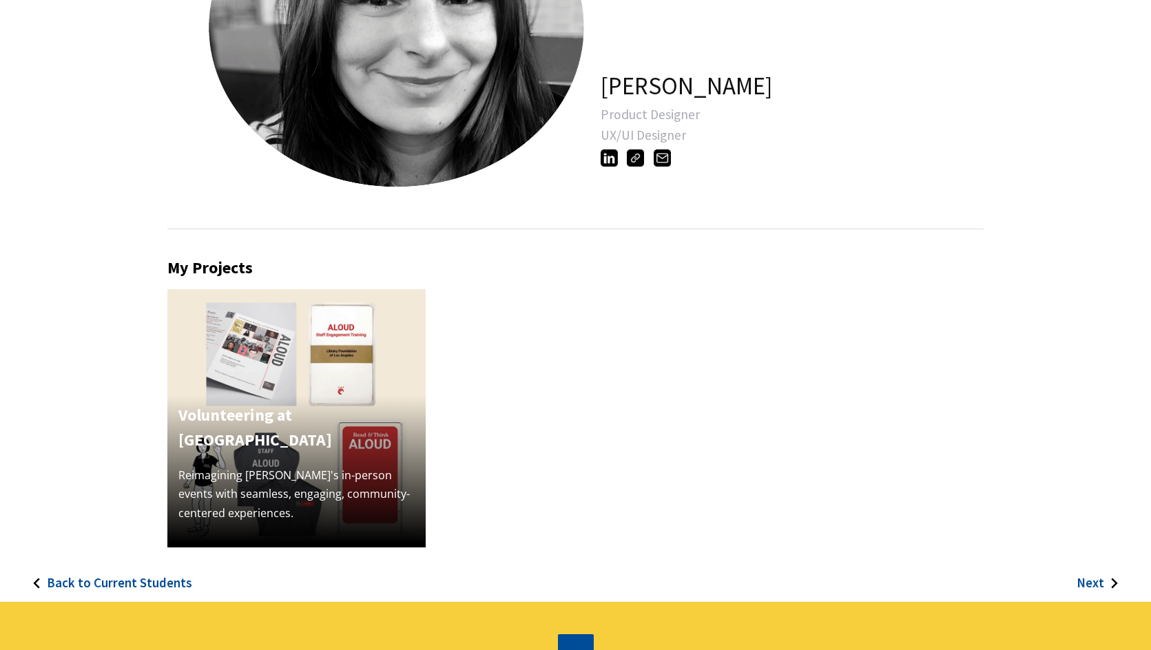
scroll to position [207, 0]
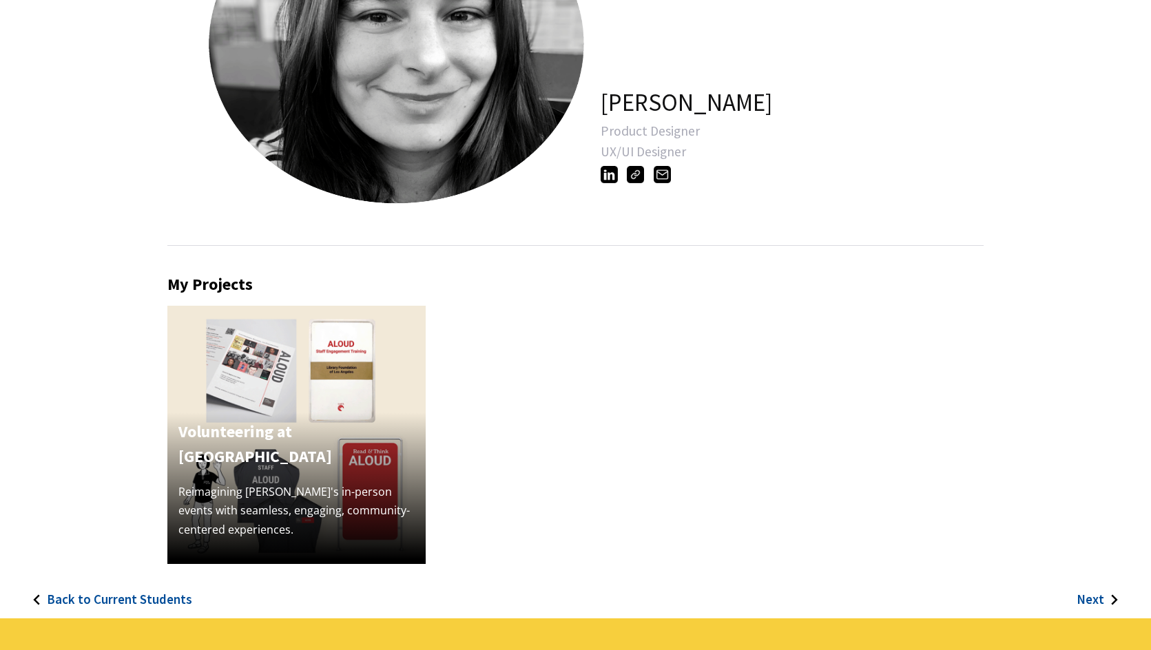
click at [85, 596] on h3 "Back to Current Students" at bounding box center [119, 600] width 145 height 16
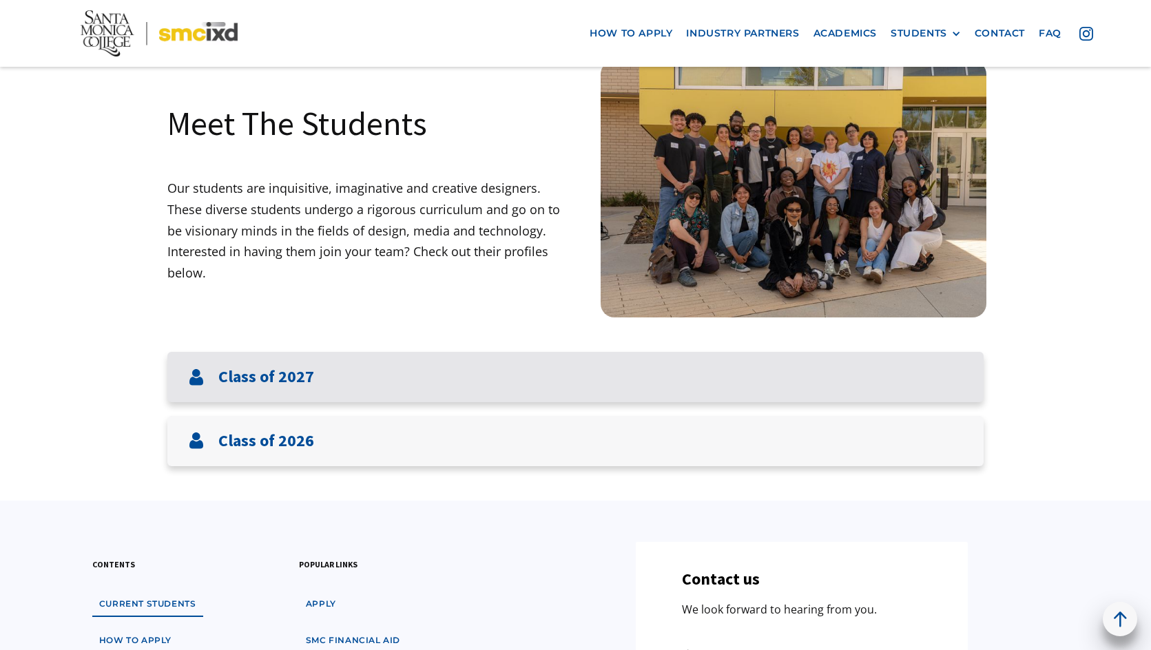
scroll to position [69, 0]
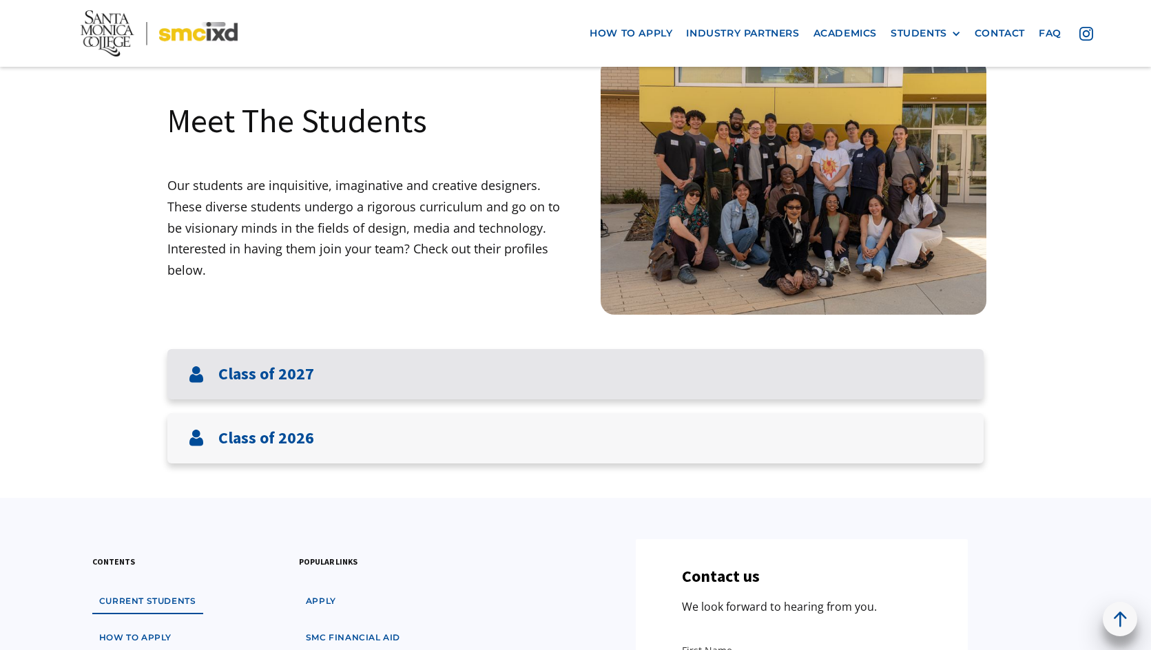
click at [300, 377] on h3 "Class of 2027" at bounding box center [266, 374] width 96 height 20
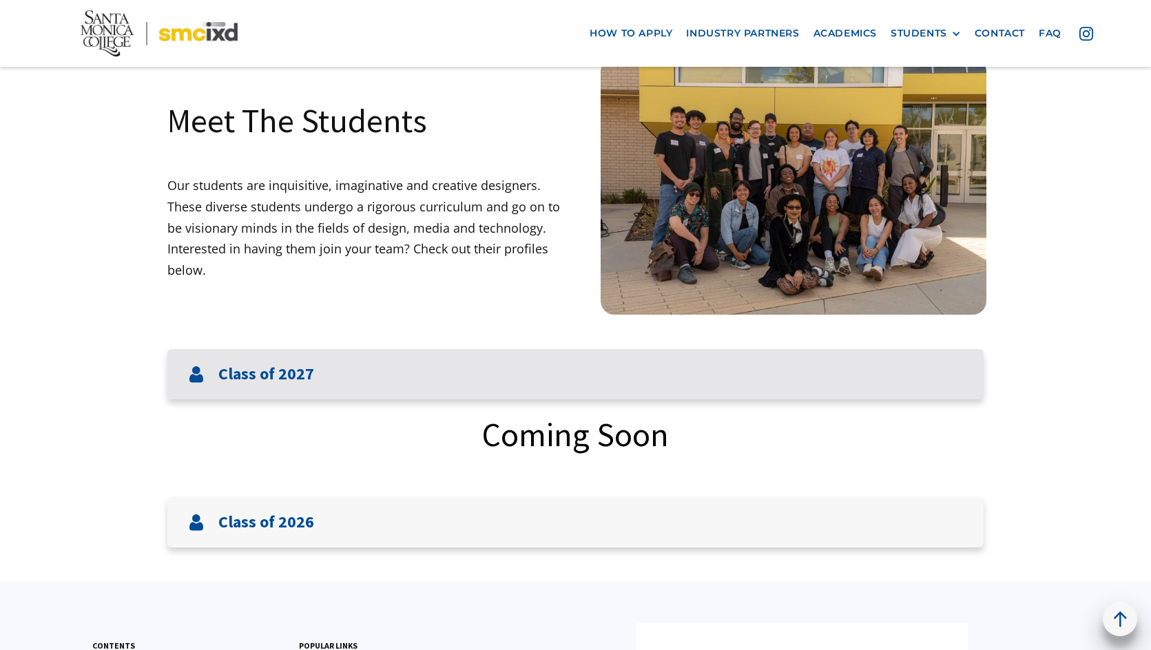
click at [300, 377] on h3 "Class of 2027" at bounding box center [266, 374] width 96 height 20
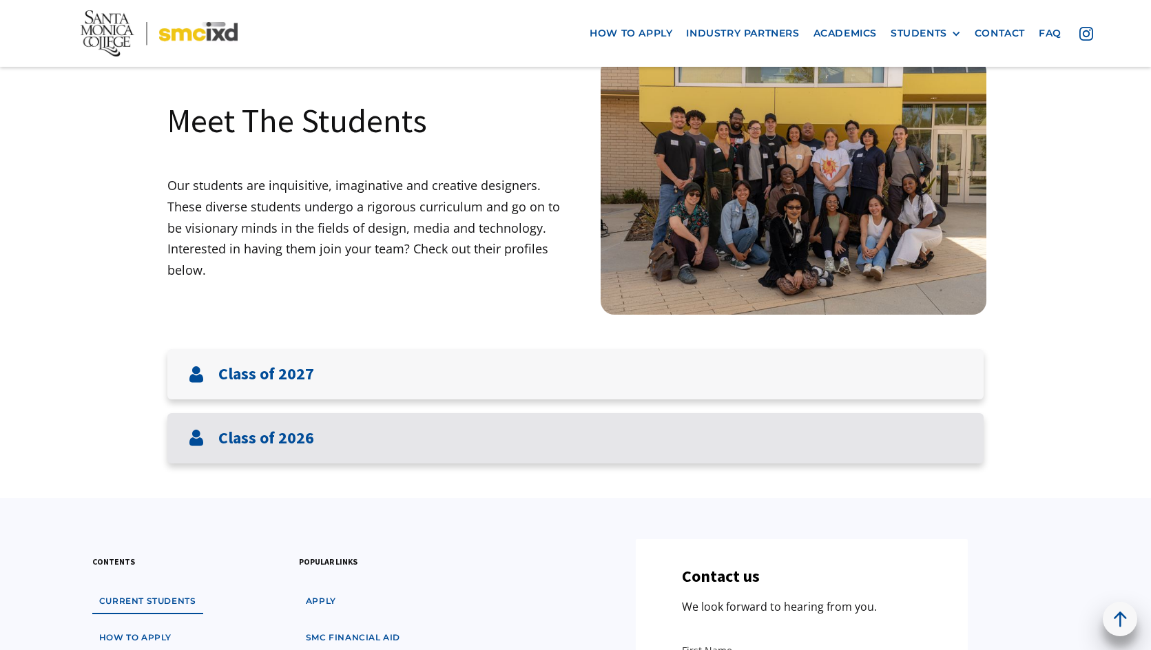
click at [293, 441] on h3 "Class of 2026" at bounding box center [266, 438] width 96 height 20
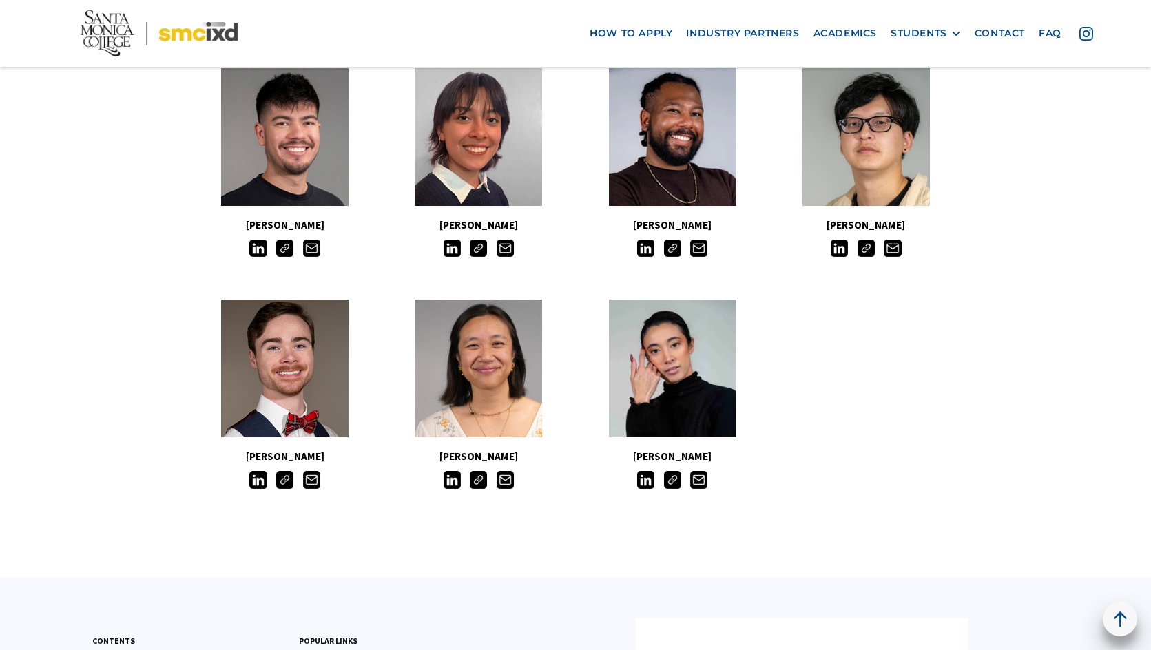
scroll to position [1240, 0]
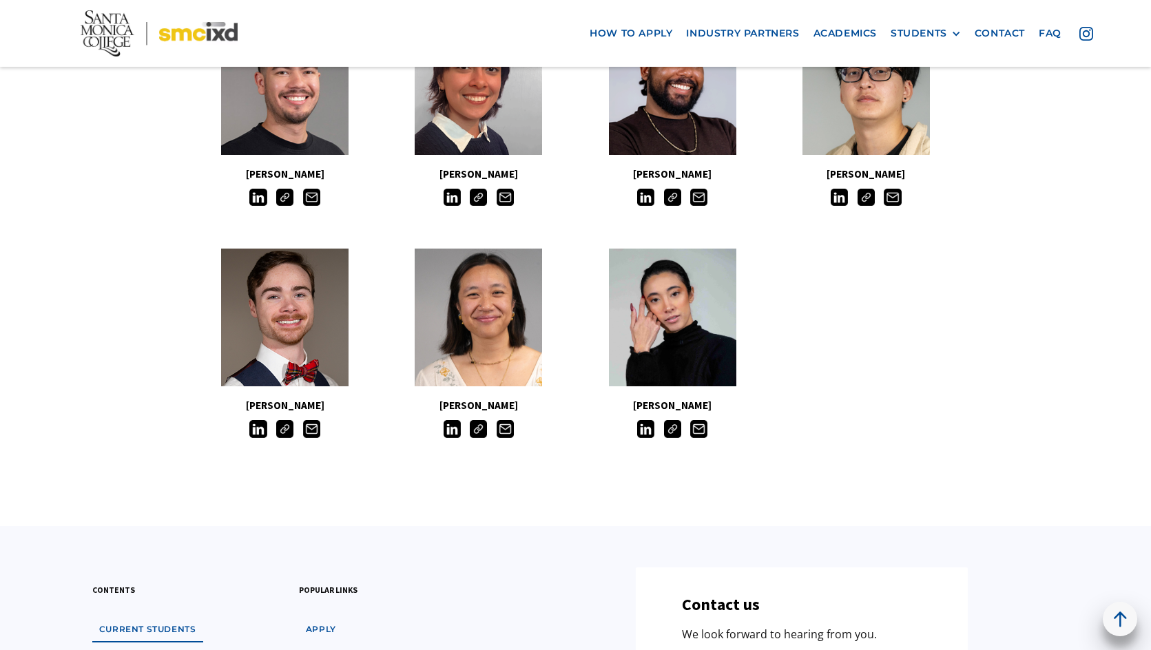
click at [671, 429] on img at bounding box center [672, 428] width 17 height 17
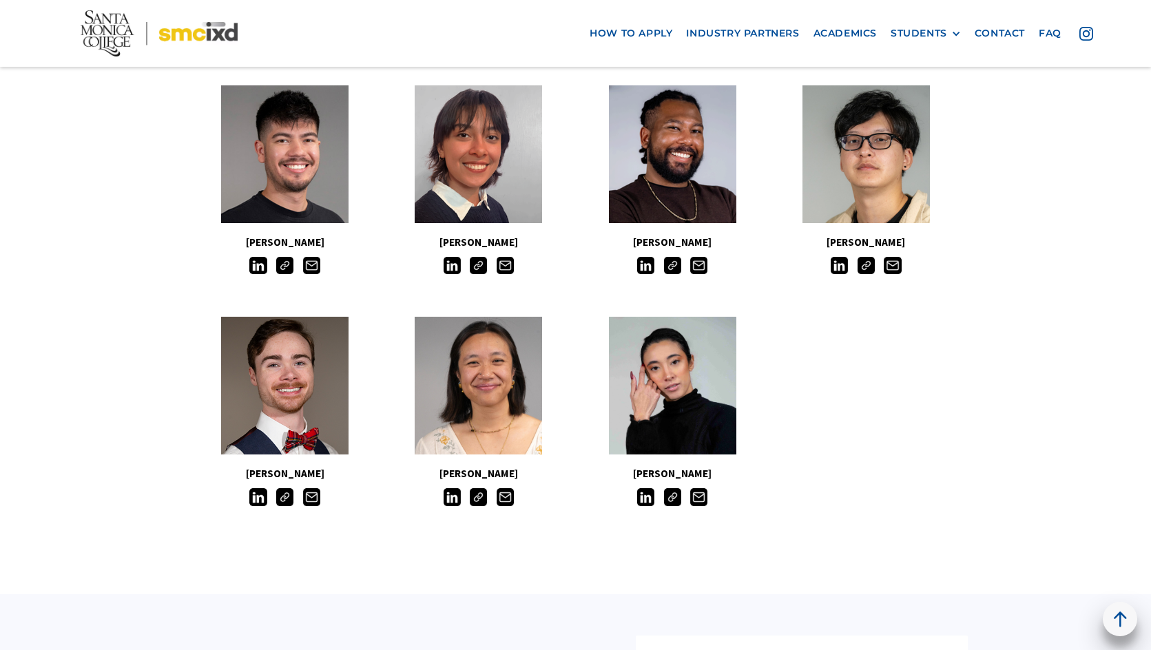
scroll to position [1171, 0]
click at [866, 268] on img at bounding box center [865, 266] width 17 height 17
click at [477, 268] on img at bounding box center [478, 266] width 17 height 17
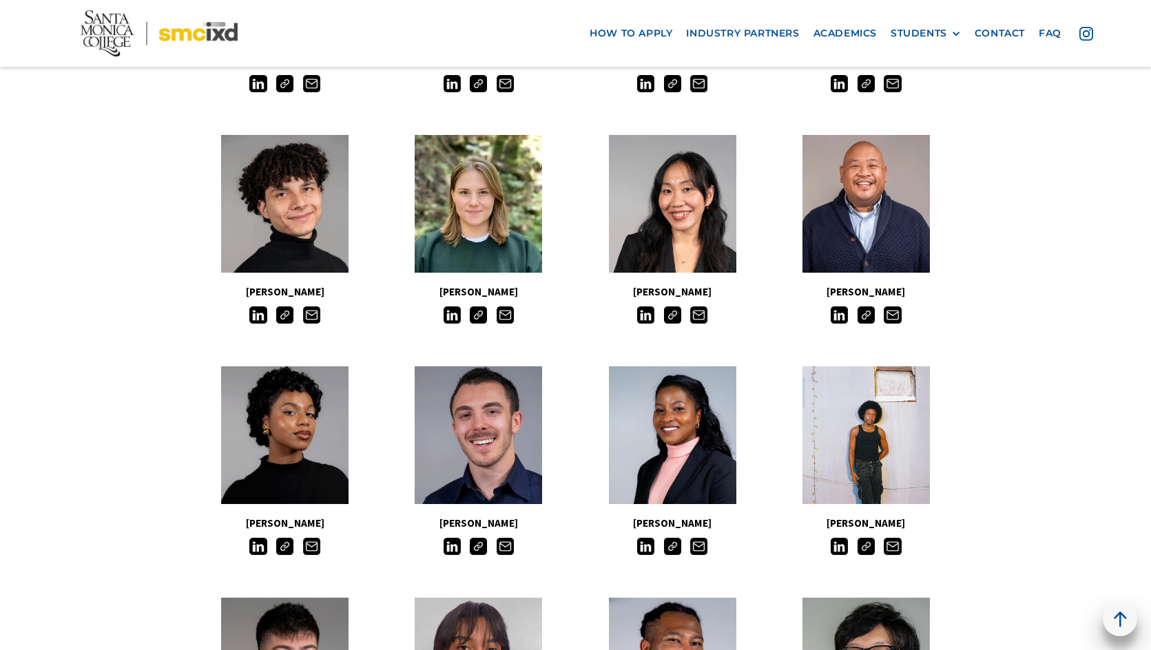
scroll to position [620, 0]
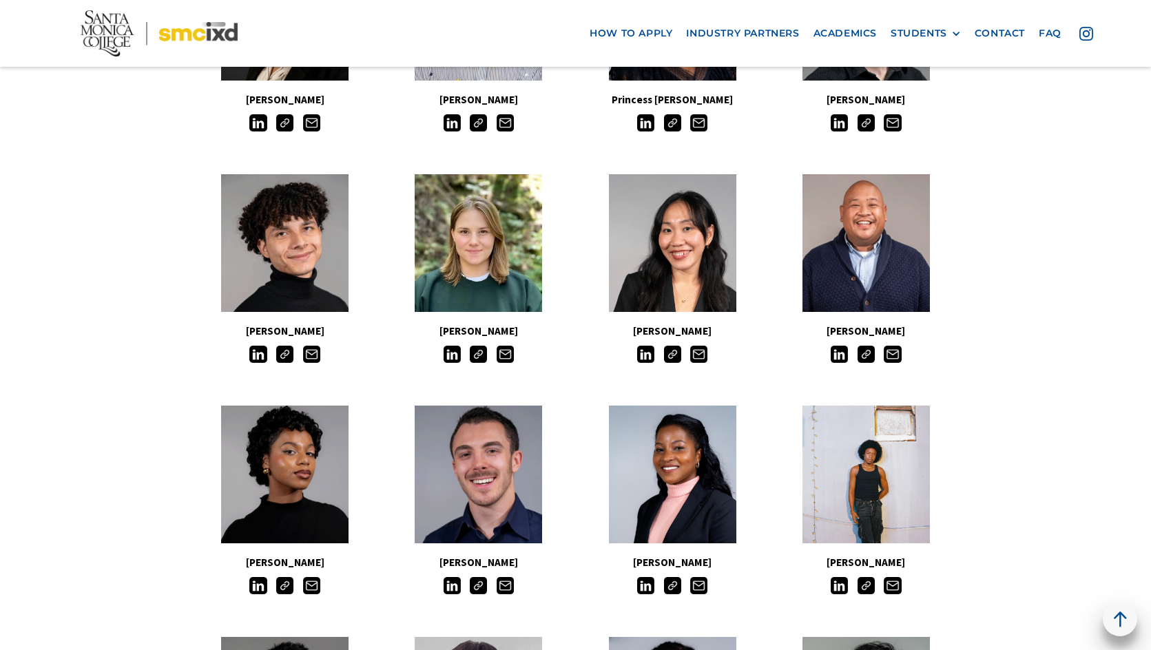
click at [864, 363] on img at bounding box center [865, 354] width 17 height 17
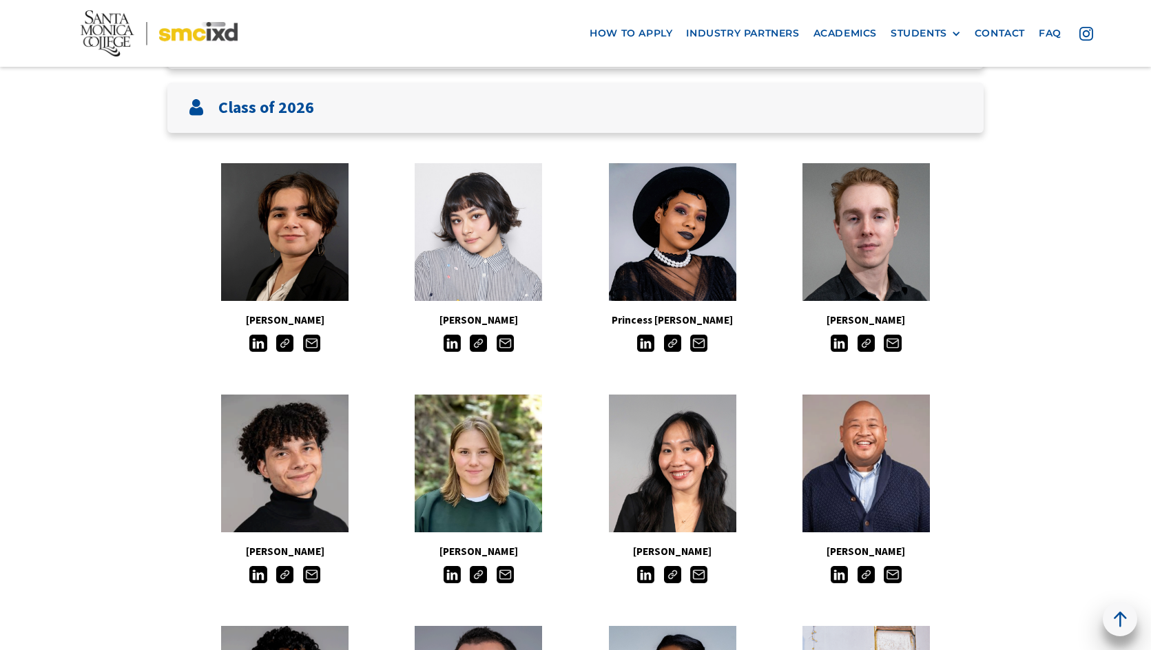
scroll to position [413, 0]
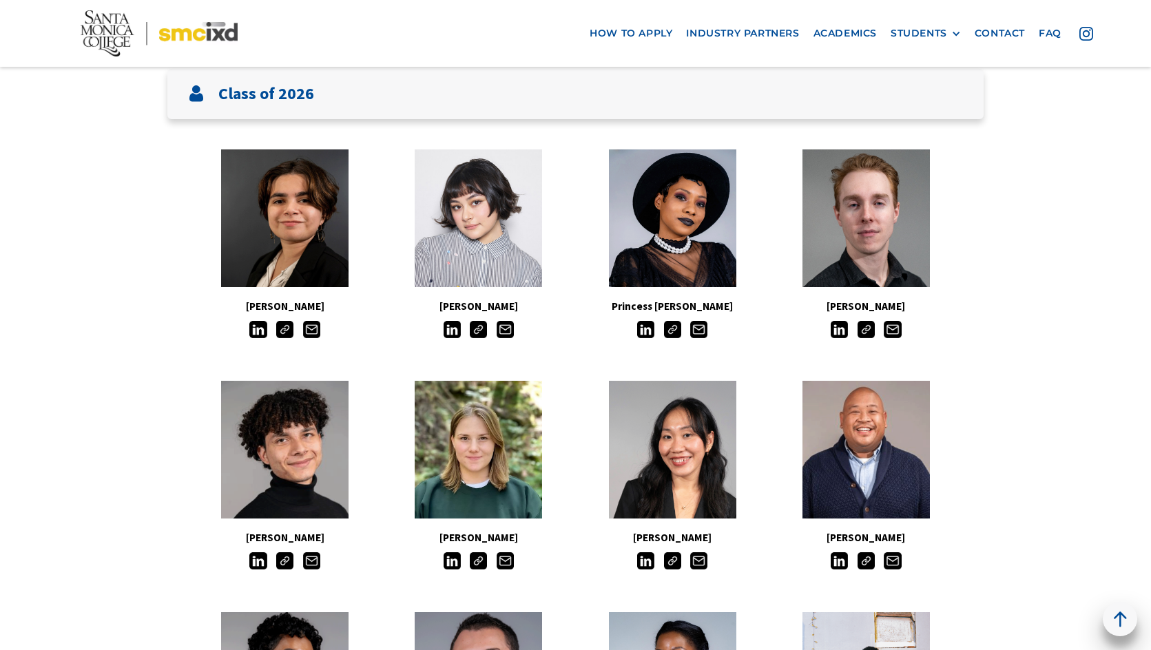
click at [479, 330] on img at bounding box center [478, 329] width 17 height 17
